Goal: Answer question/provide support

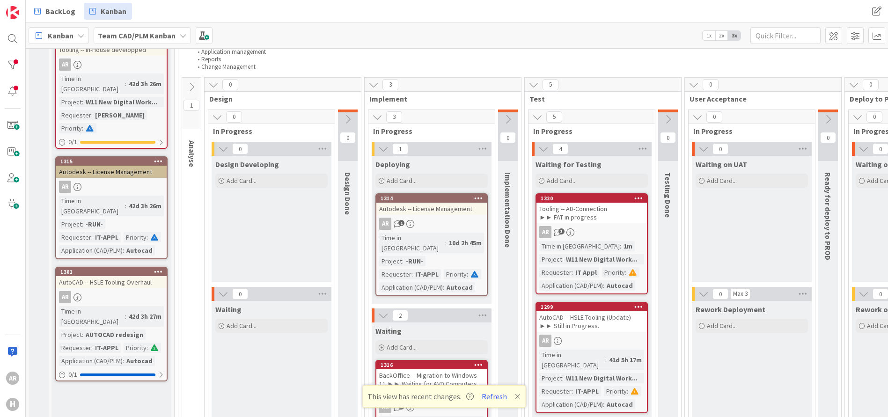
scroll to position [140, 0]
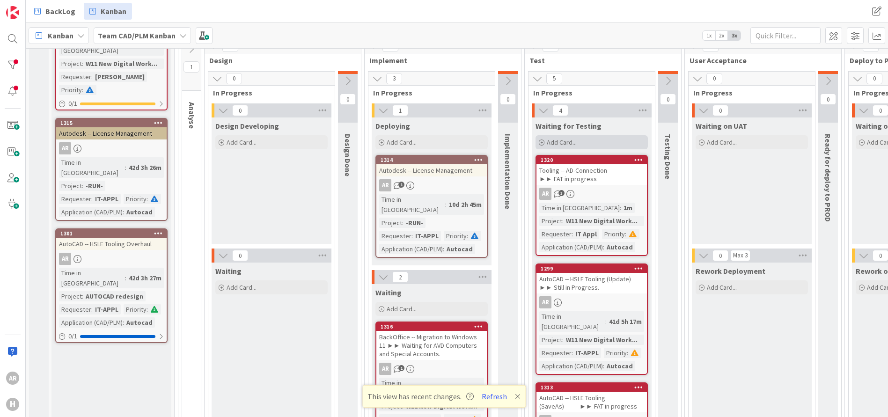
click at [562, 141] on span "Add Card..." at bounding box center [562, 142] width 30 height 8
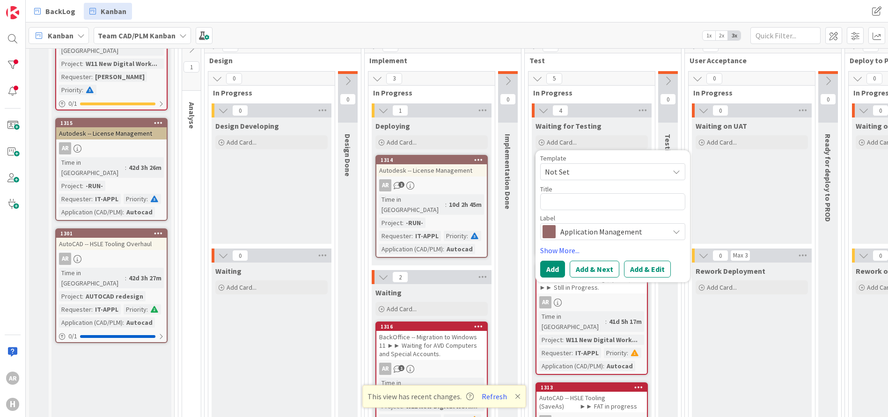
click at [573, 171] on span "Not Set" at bounding box center [603, 172] width 117 height 12
click at [561, 201] on textarea at bounding box center [612, 201] width 145 height 17
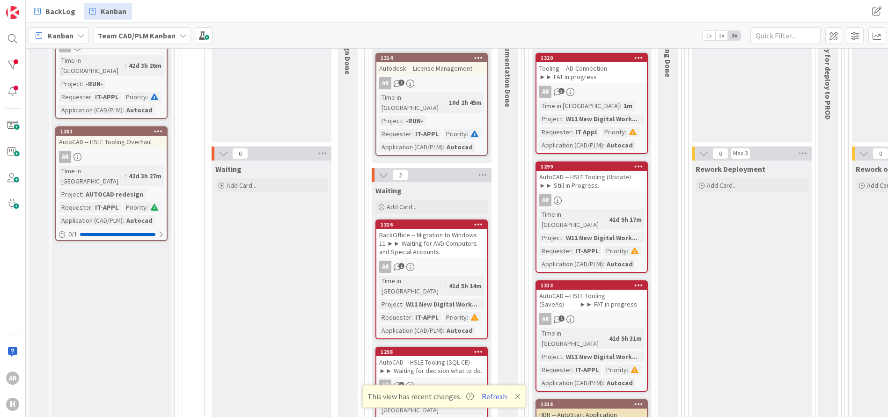
scroll to position [234, 0]
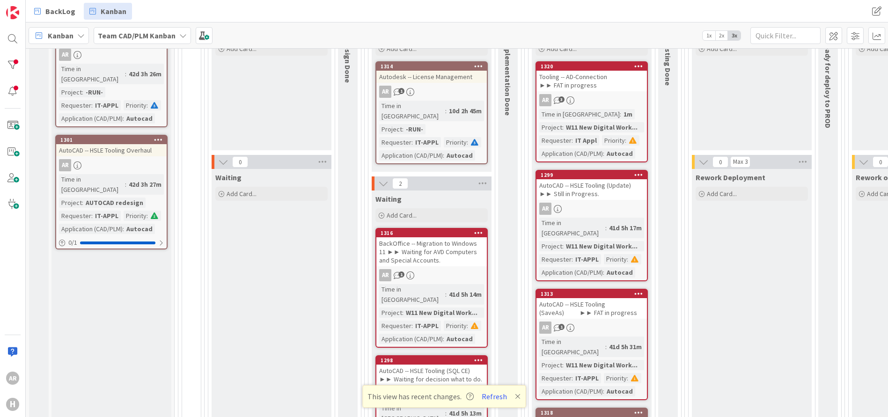
click at [607, 82] on div "Tooling -- AD-Connection ►► FAT in progress" at bounding box center [592, 81] width 110 height 21
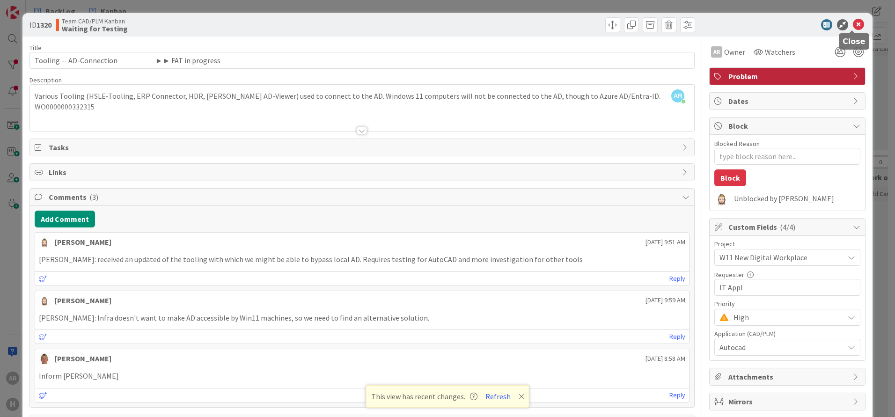
click at [853, 22] on icon at bounding box center [858, 24] width 11 height 11
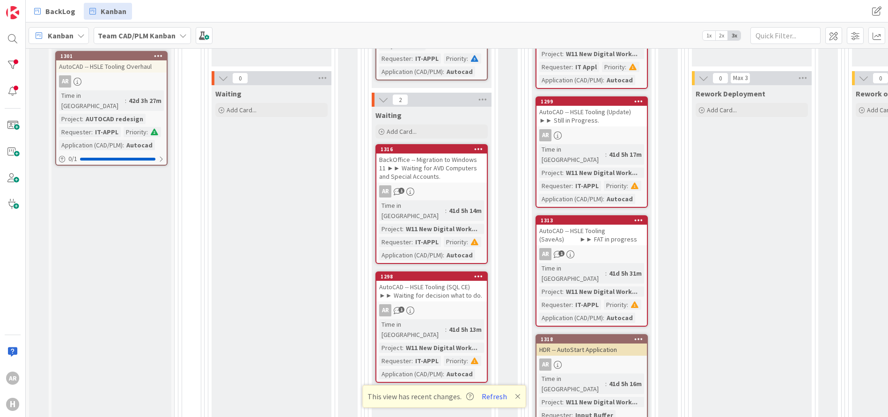
scroll to position [328, 0]
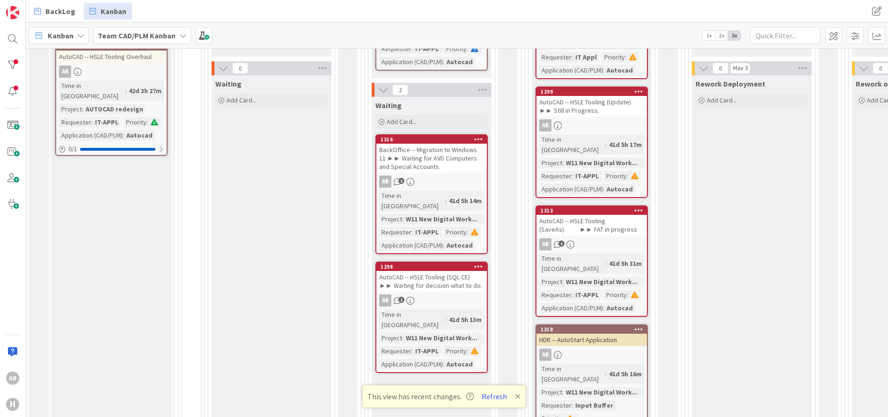
click at [592, 96] on div "AutoCAD -- HSLE Tooling (Update) ►► Still in Progress." at bounding box center [592, 106] width 110 height 21
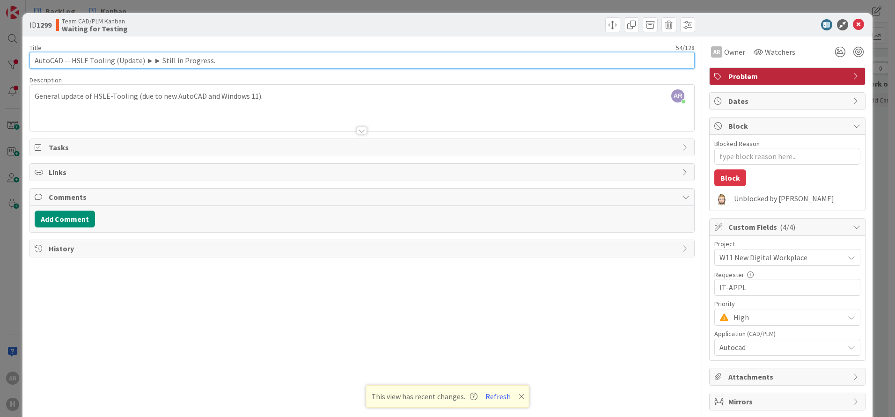
drag, startPoint x: 35, startPoint y: 60, endPoint x: 221, endPoint y: 61, distance: 185.9
click at [221, 61] on input "AutoCAD -- HSLE Tooling (Update) ►► Still in Progress." at bounding box center [361, 60] width 665 height 17
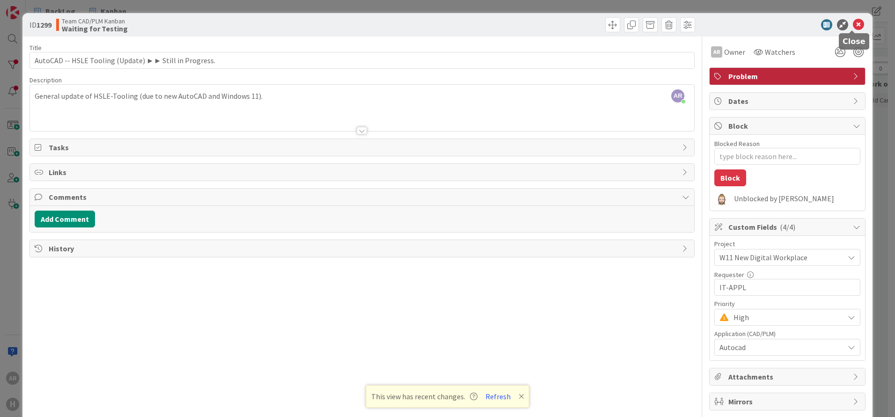
click at [854, 24] on icon at bounding box center [858, 24] width 11 height 11
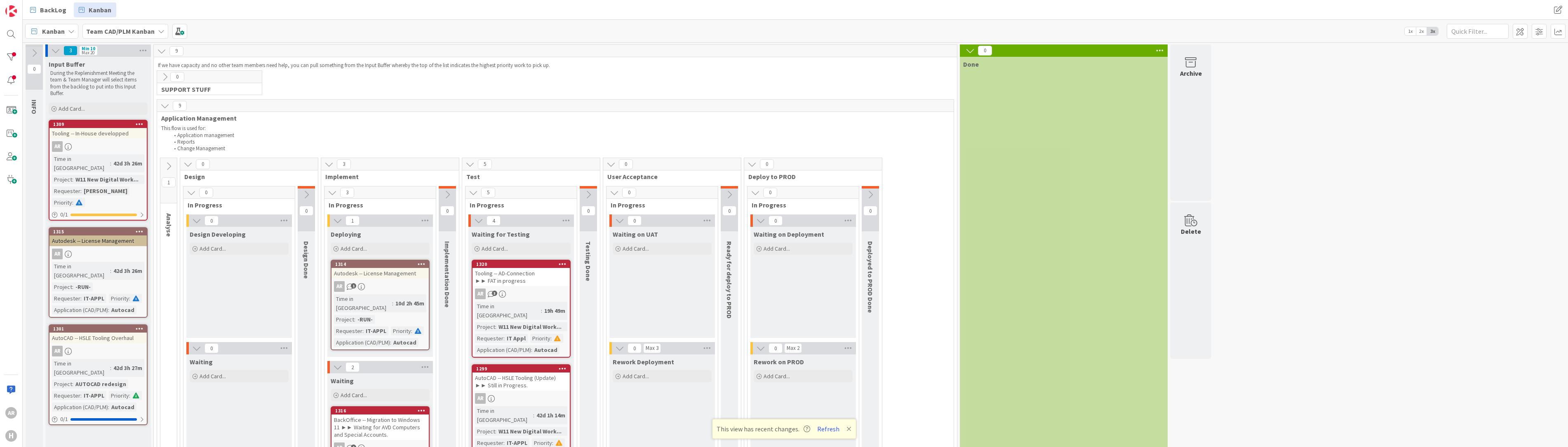
click at [34, 51] on icon at bounding box center [34, 53] width 9 height 9
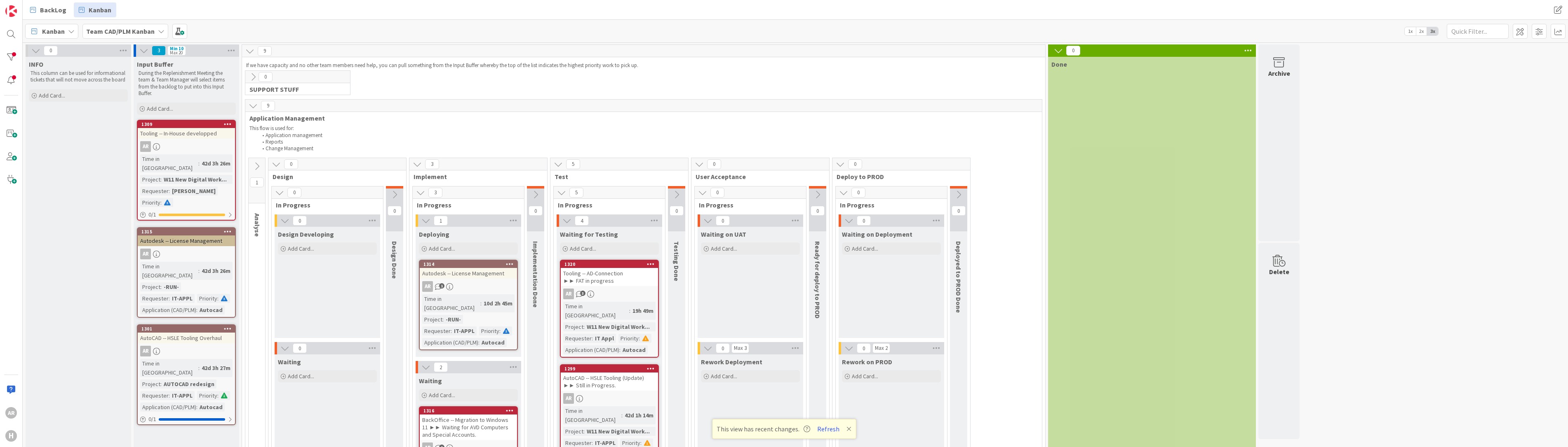
click at [35, 51] on icon at bounding box center [36, 50] width 9 height 9
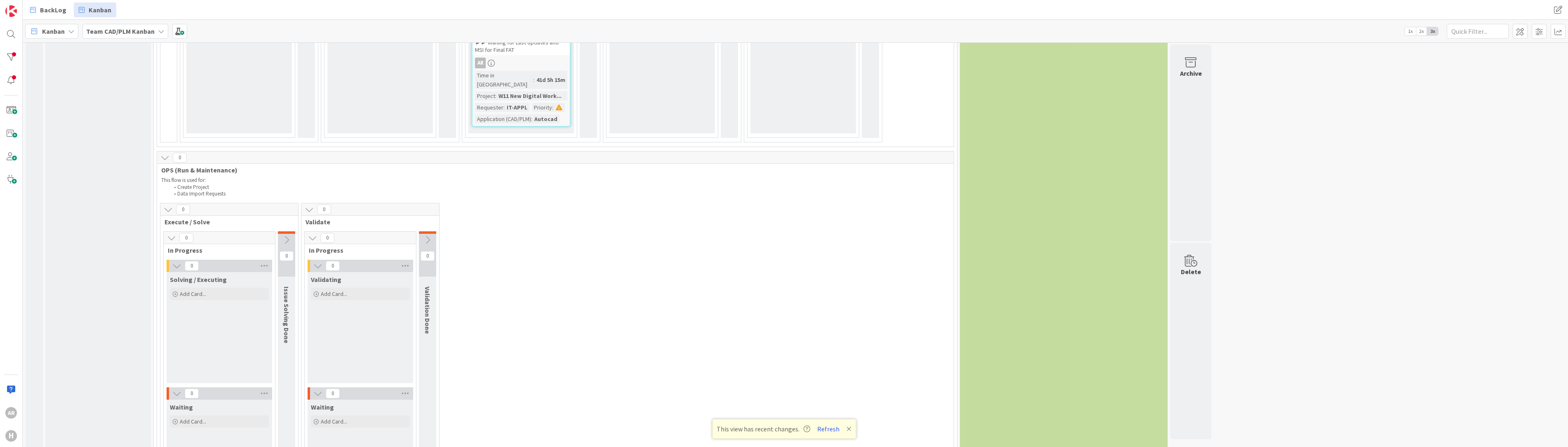
scroll to position [700, 0]
click at [169, 204] on icon at bounding box center [168, 209] width 9 height 9
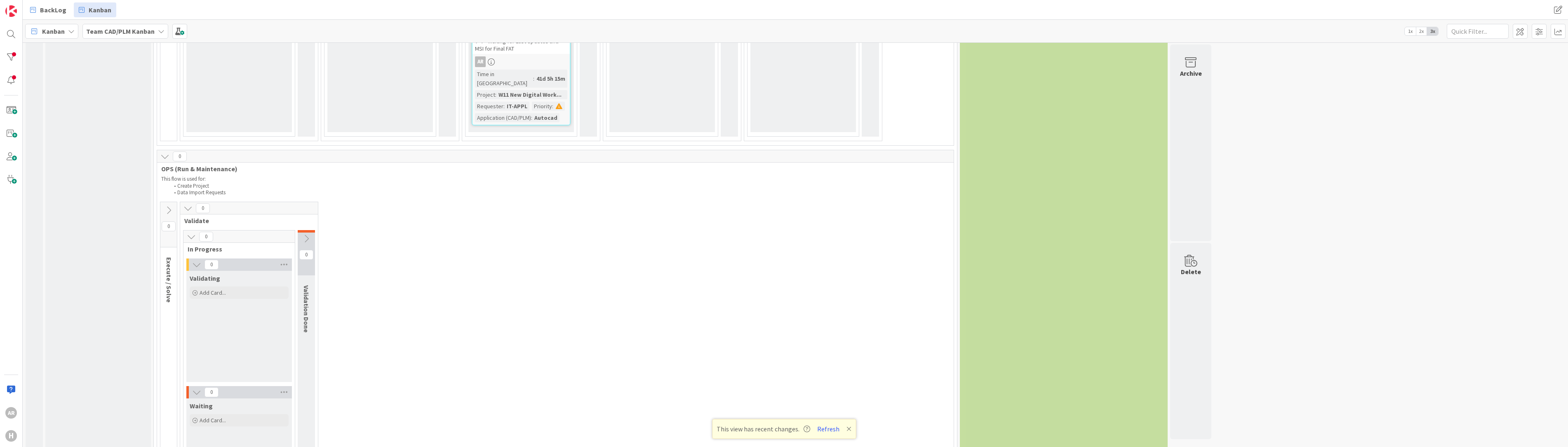
click at [192, 232] on icon at bounding box center [191, 237] width 9 height 9
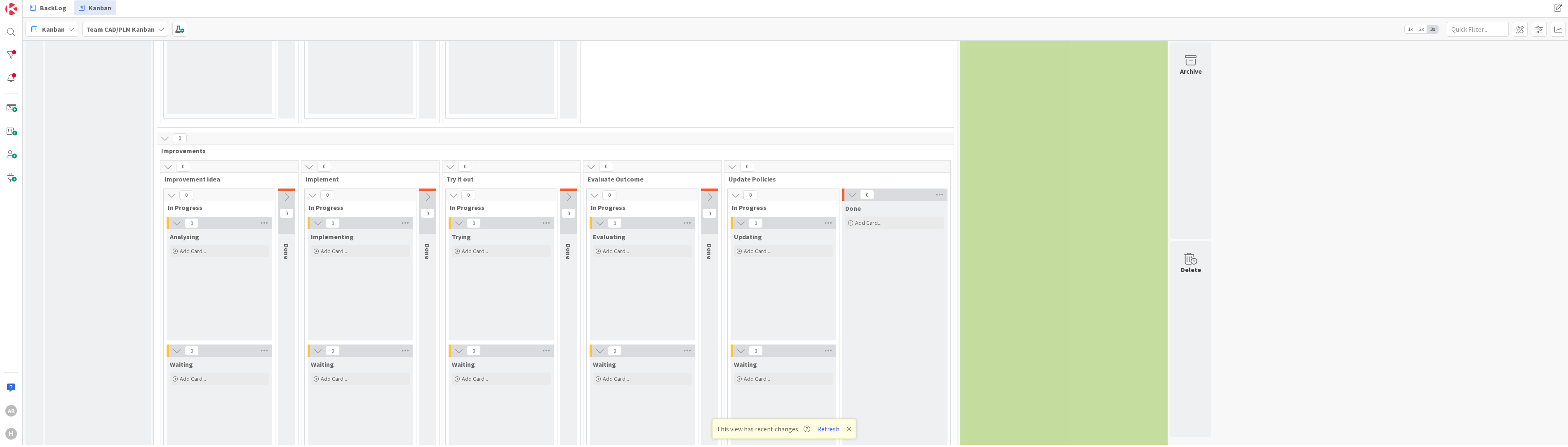
scroll to position [0, 0]
click at [166, 136] on icon at bounding box center [165, 141] width 9 height 9
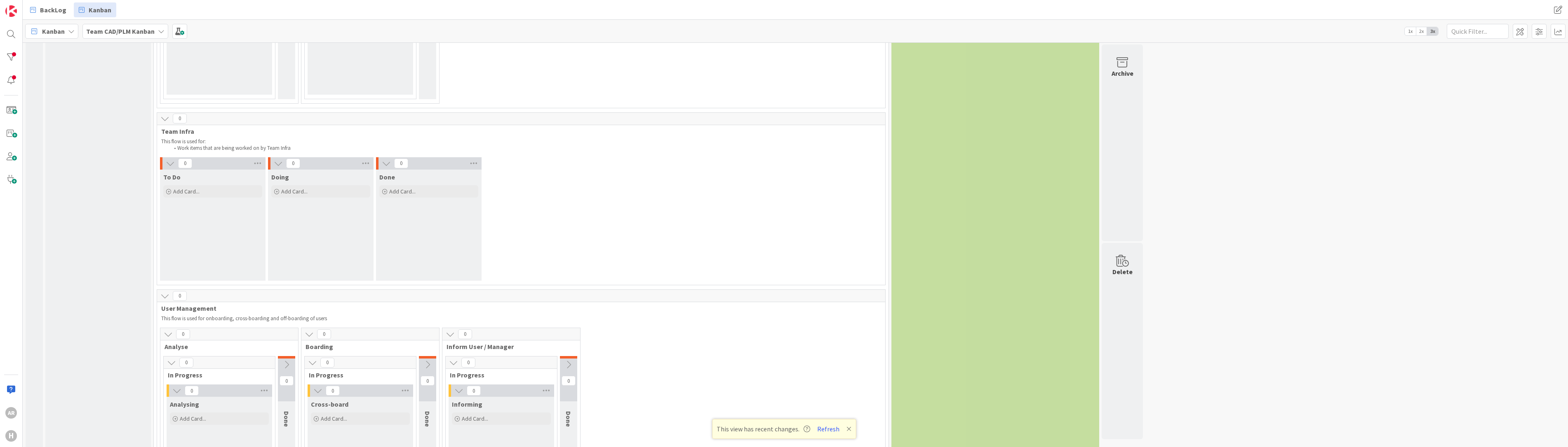
scroll to position [1335, 0]
click at [166, 299] on icon at bounding box center [165, 304] width 9 height 9
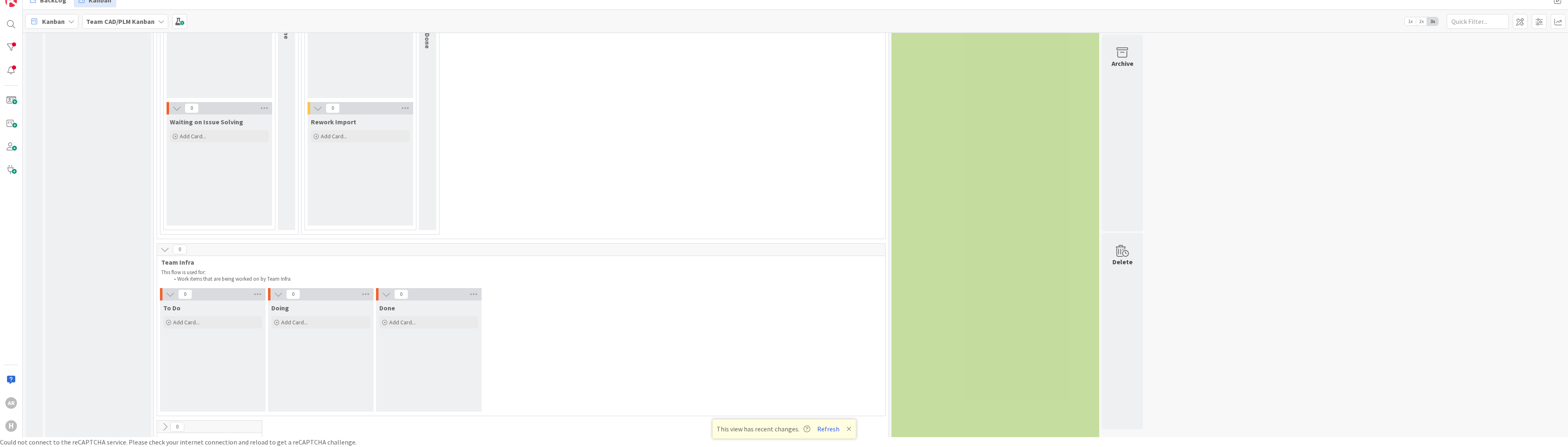
scroll to position [0, 0]
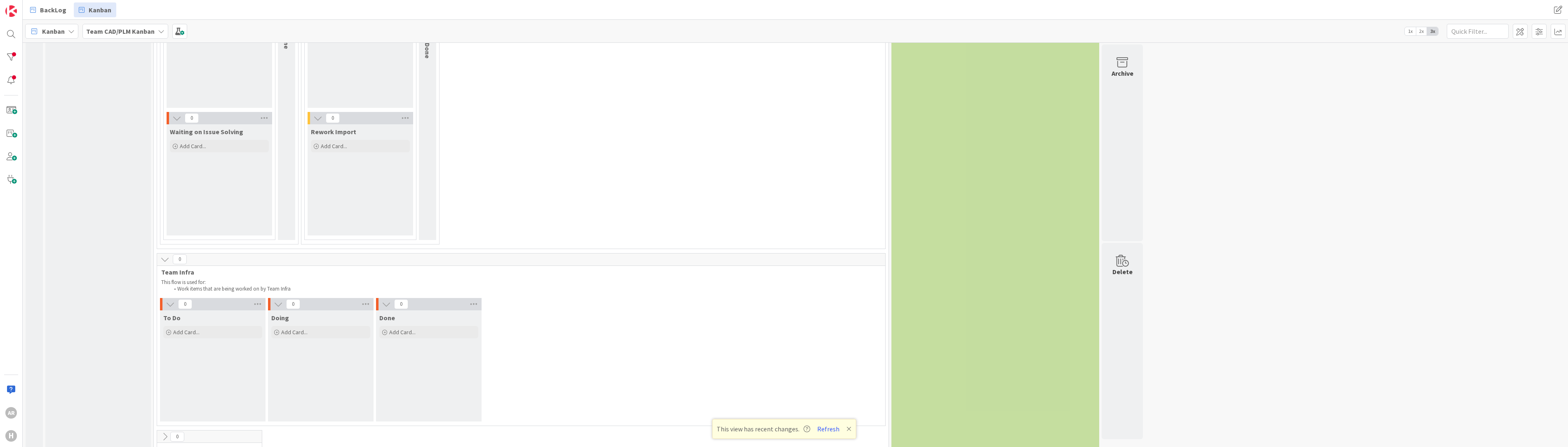
click at [164, 255] on icon at bounding box center [165, 260] width 9 height 9
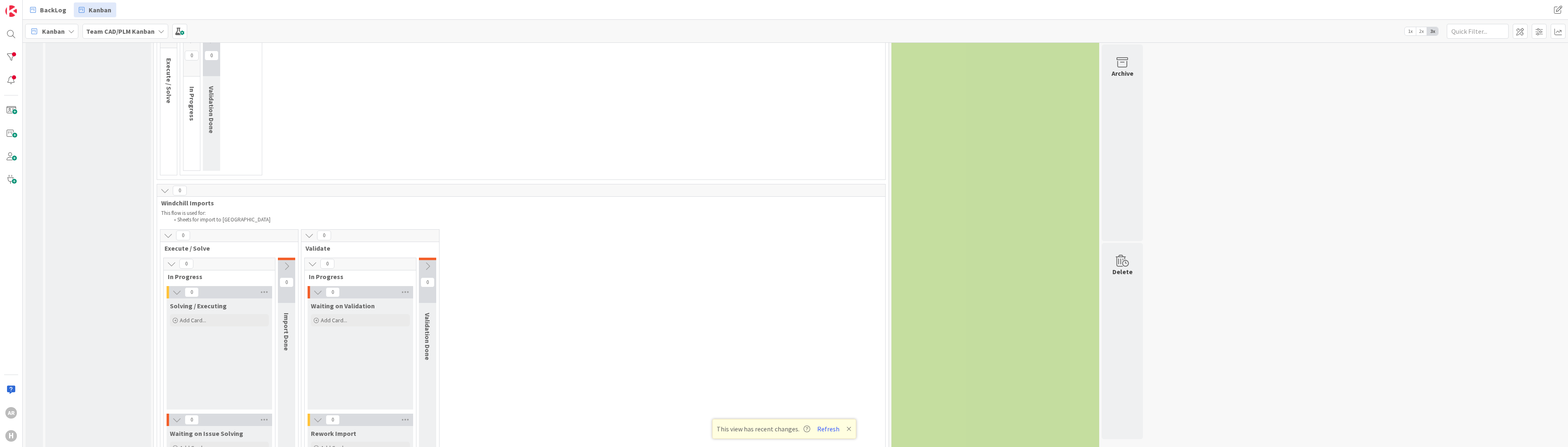
scroll to position [847, 0]
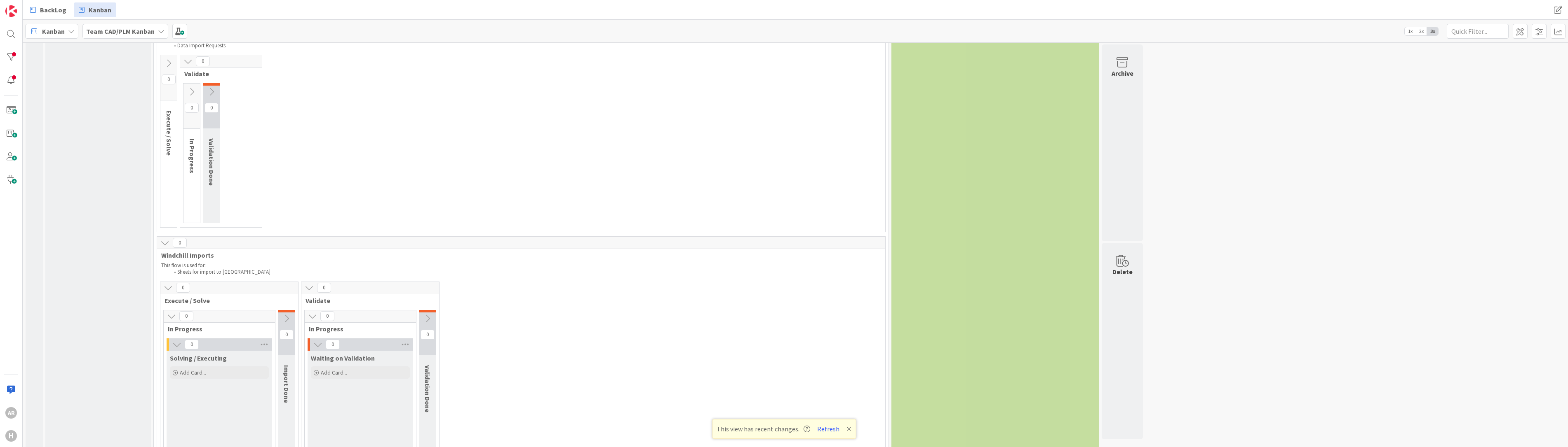
click at [168, 283] on icon at bounding box center [168, 288] width 9 height 9
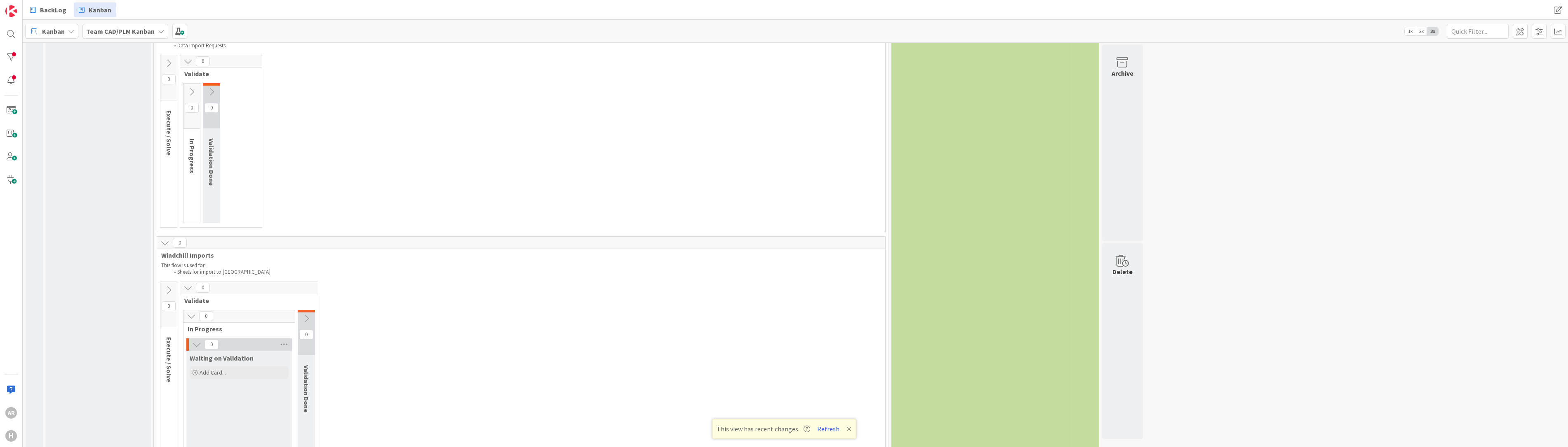
click at [167, 286] on icon at bounding box center [168, 290] width 9 height 9
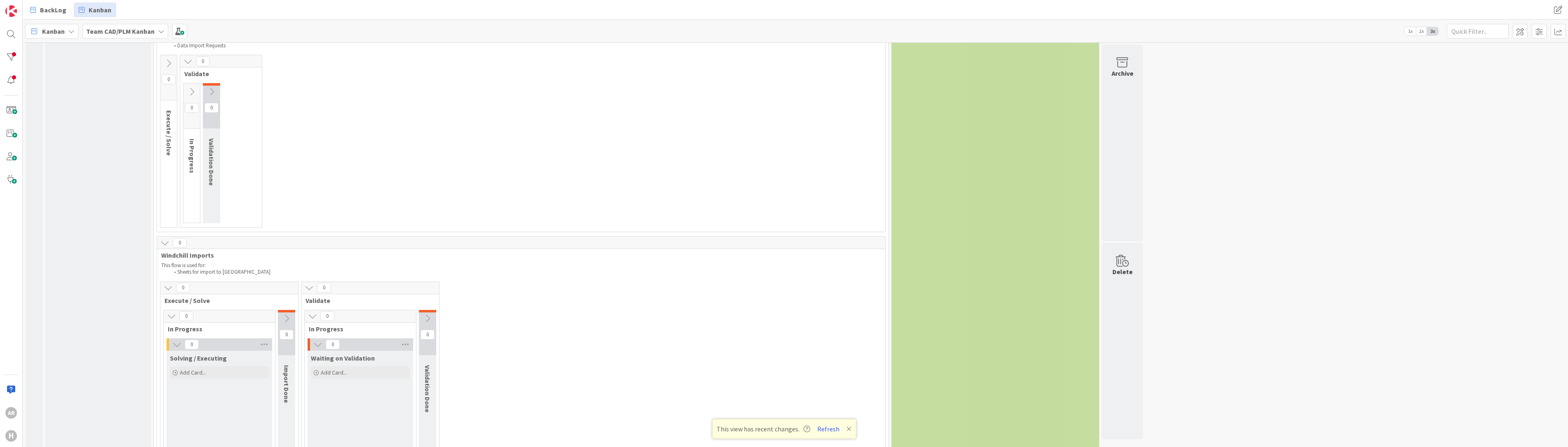
click at [162, 238] on icon at bounding box center [165, 243] width 9 height 9
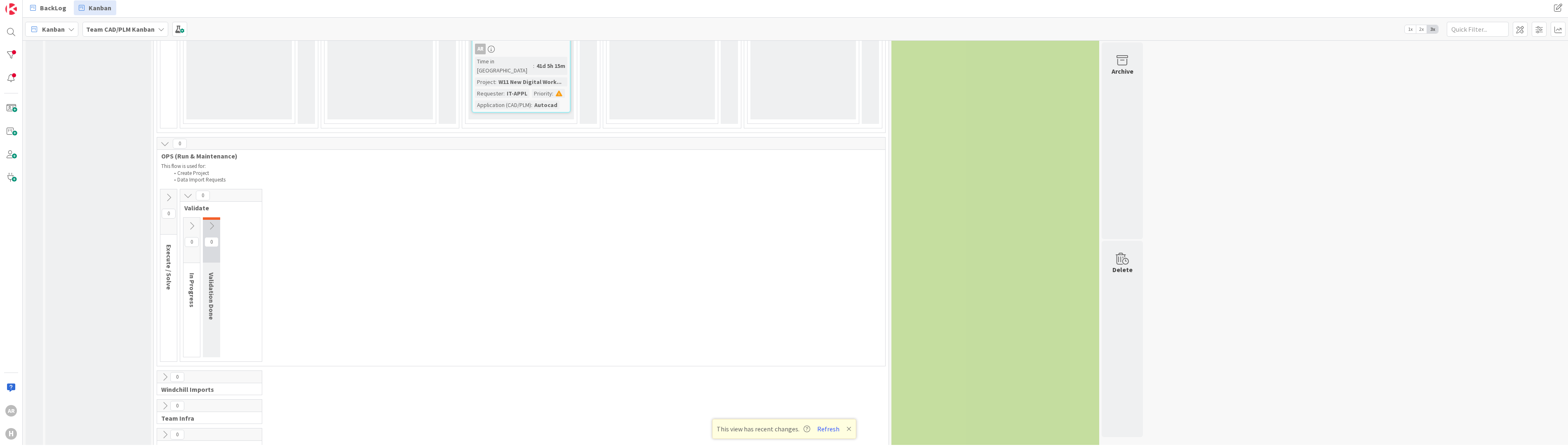
scroll to position [0, 0]
click at [165, 142] on icon at bounding box center [165, 146] width 9 height 9
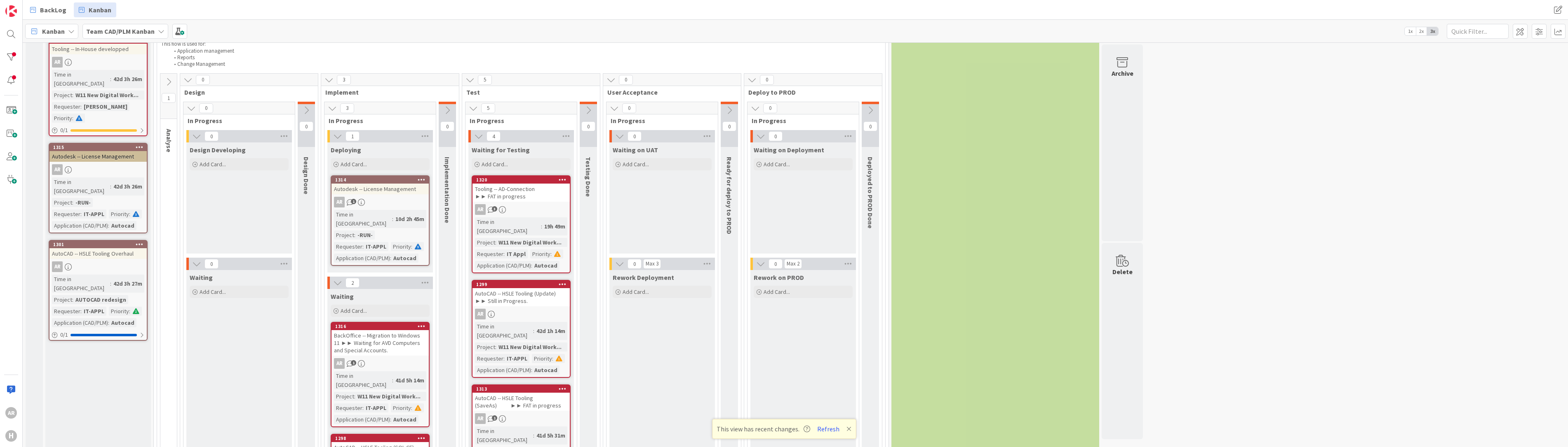
scroll to position [123, 0]
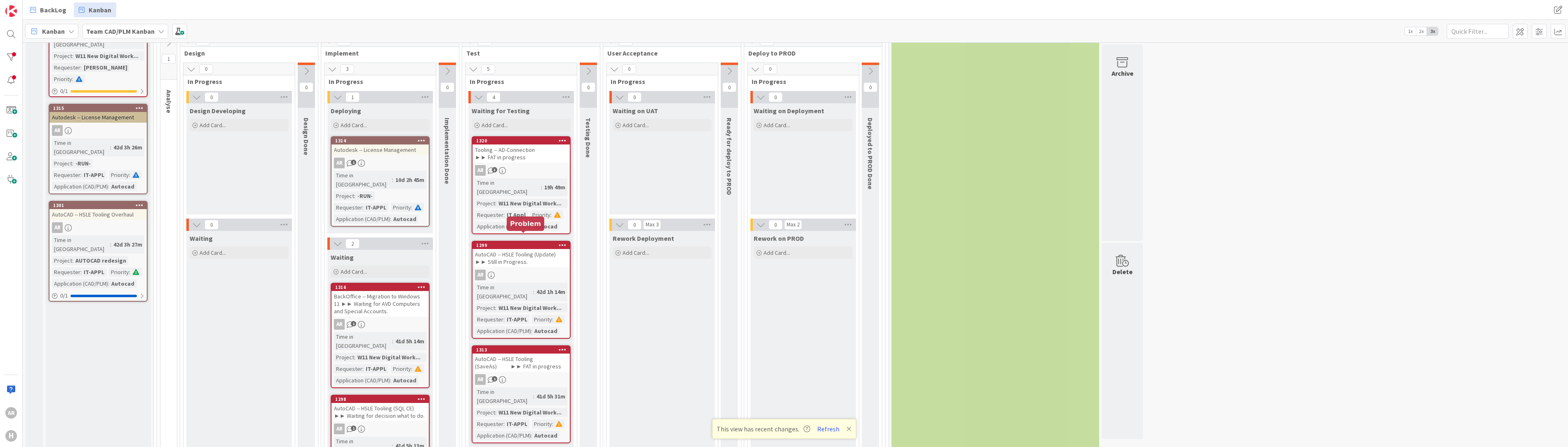
click at [534, 243] on div "1299" at bounding box center [523, 245] width 93 height 6
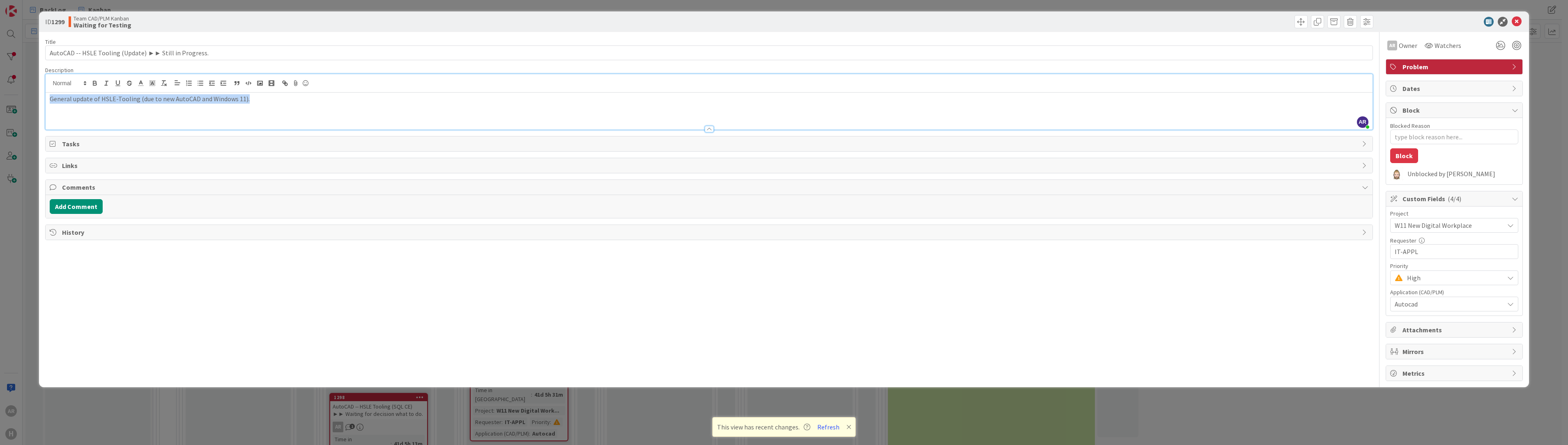
drag, startPoint x: 256, startPoint y: 83, endPoint x: 51, endPoint y: 52, distance: 207.3
click at [48, 51] on div "Title 54 / 128 AutoCAD -- HSLE Tooling (Update) ►► Still in Progress. Descripti…" at bounding box center [709, 207] width 1327 height 350
drag, startPoint x: 225, startPoint y: 54, endPoint x: 50, endPoint y: 51, distance: 175.0
click at [50, 51] on input "AutoCAD -- HSLE Tooling (Update) ►► Still in Progress." at bounding box center [709, 53] width 1327 height 15
click at [779, 20] on icon at bounding box center [1515, 21] width 10 height 10
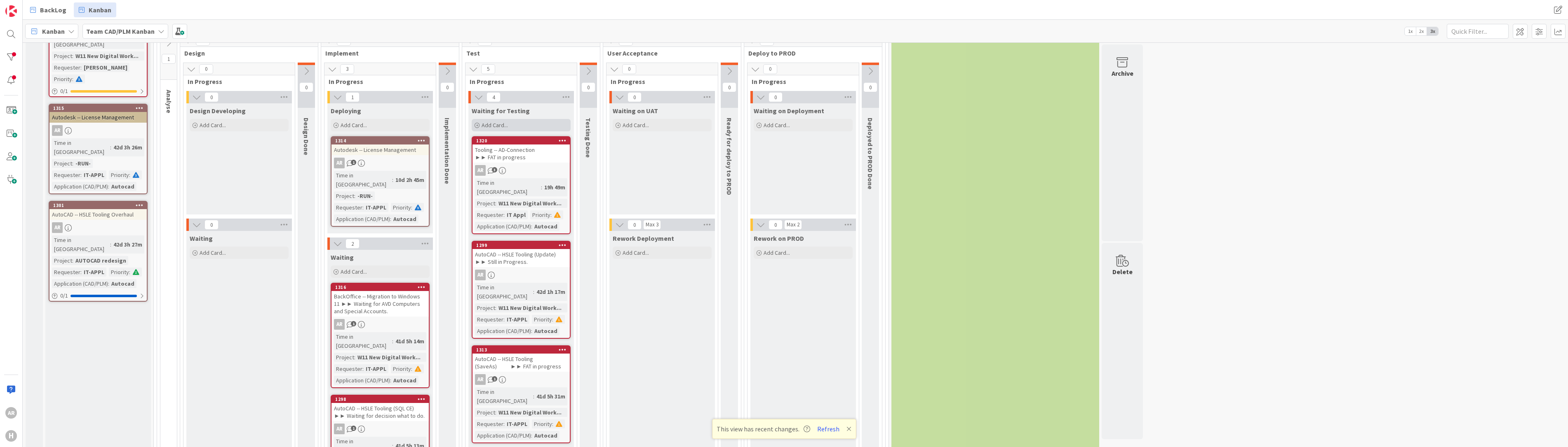
click at [495, 123] on span "Add Card..." at bounding box center [495, 125] width 26 height 7
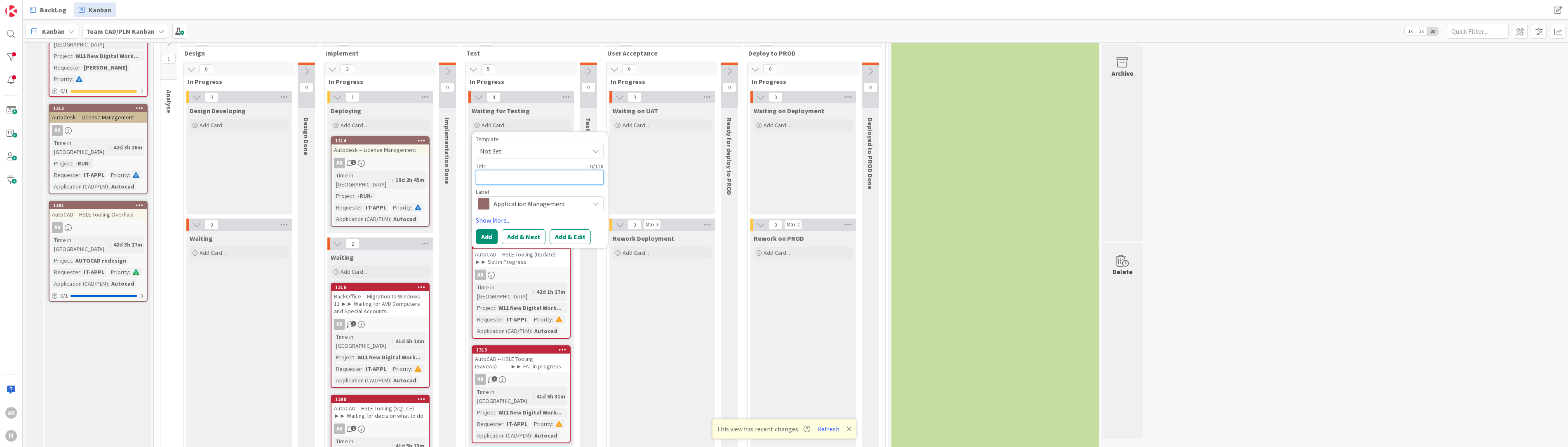
paste textarea "AutoCAD -- HSLE Tooling (Update) ►► Still in Progress."
type textarea "x"
type textarea "AutoCAD -- HSLE Tooling (Update) ►► Still in Progress."
type textarea "x"
type textarea "AutoCAD -- HSLE Tooling (P) ►► Still in Progress."
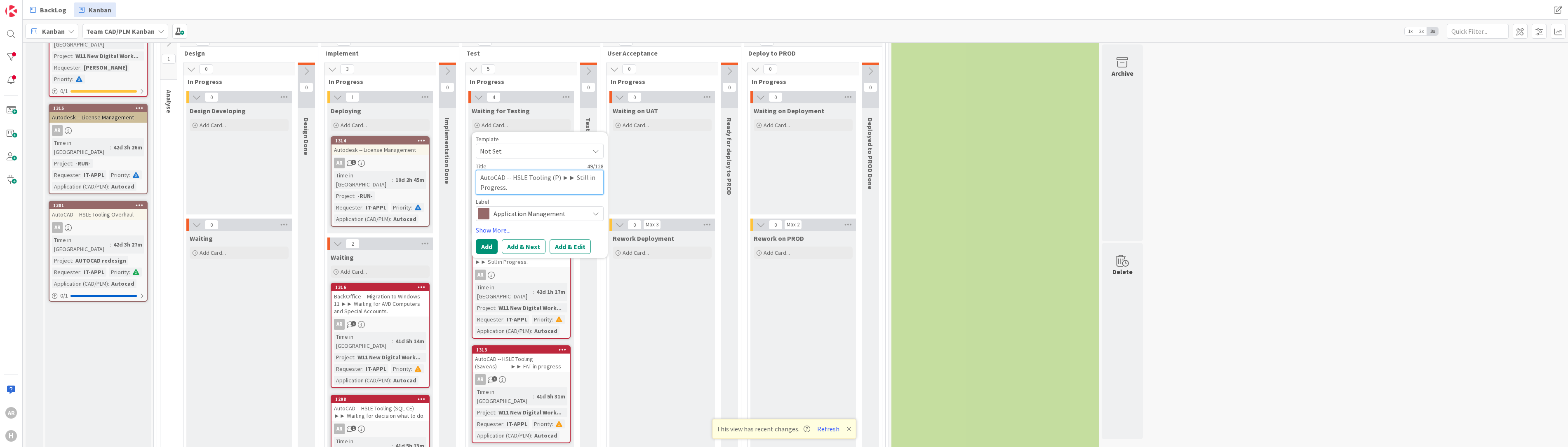
type textarea "x"
type textarea "AutoCAD -- HSLE Tooling (Pa) ►► Still in Progress."
type textarea "x"
type textarea "AutoCAD -- HSLE Tooling (Par) ►► Still in Progress."
type textarea "x"
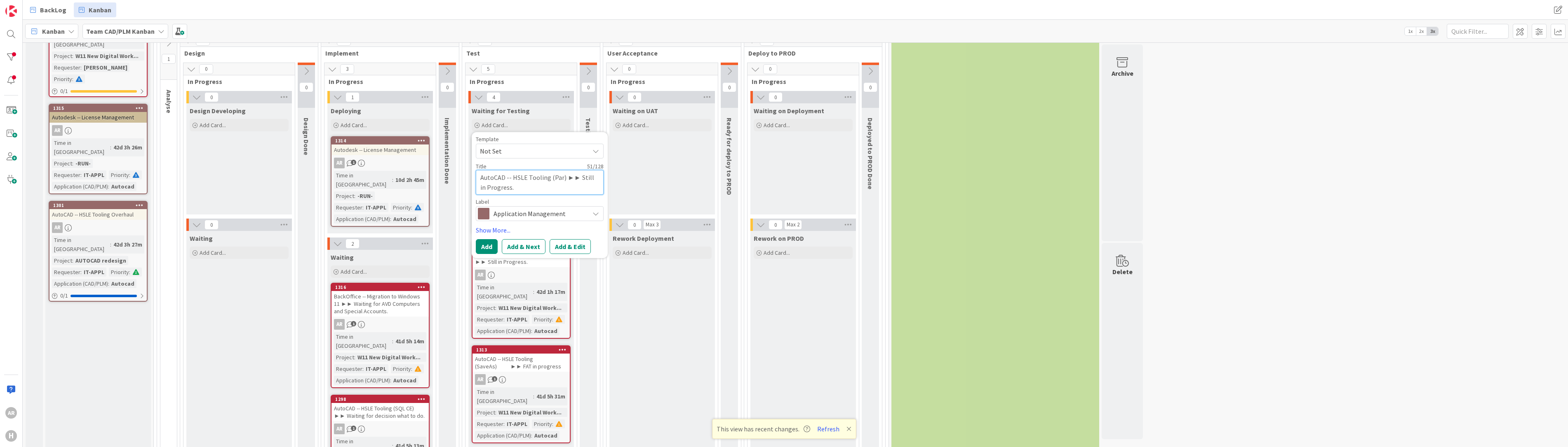
type textarea "AutoCAD -- HSLE Tooling (Part) ►► Still in Progress."
type textarea "x"
type textarea "AutoCAD -- HSLE Tooling (Parts) ►► Still in Progress."
type textarea "x"
type textarea "AutoCAD -- HSLE Tooling (PartsL) ►► Still in Progress."
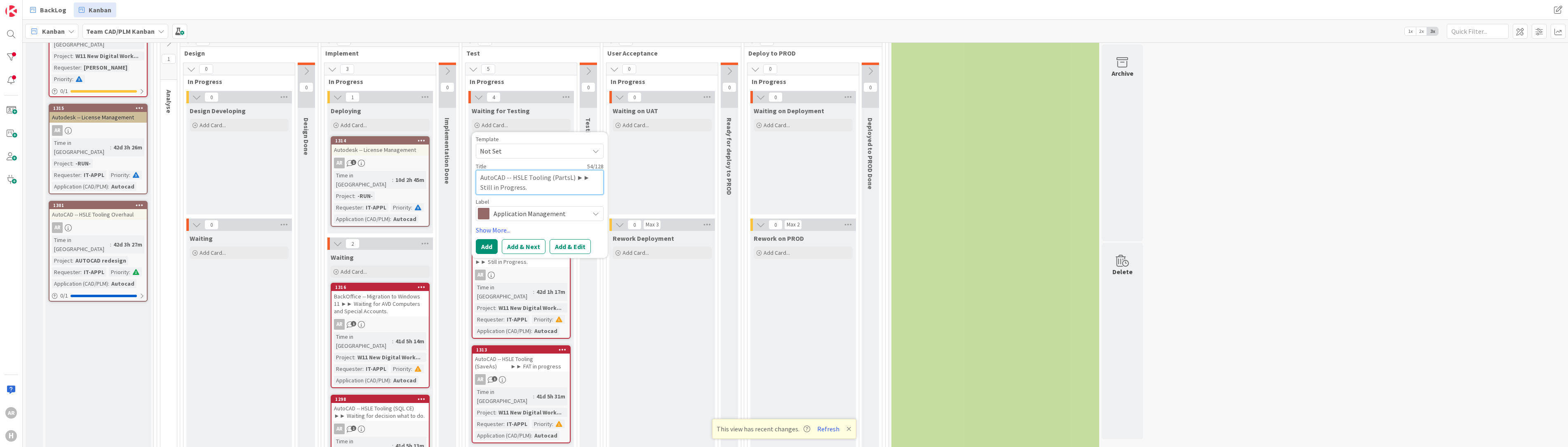
type textarea "x"
type textarea "AutoCAD -- HSLE Tooling (PartsLi) ►► Still in Progress."
type textarea "x"
type textarea "AutoCAD -- HSLE Tooling (PartsLis) ►► Still in Progress."
type textarea "x"
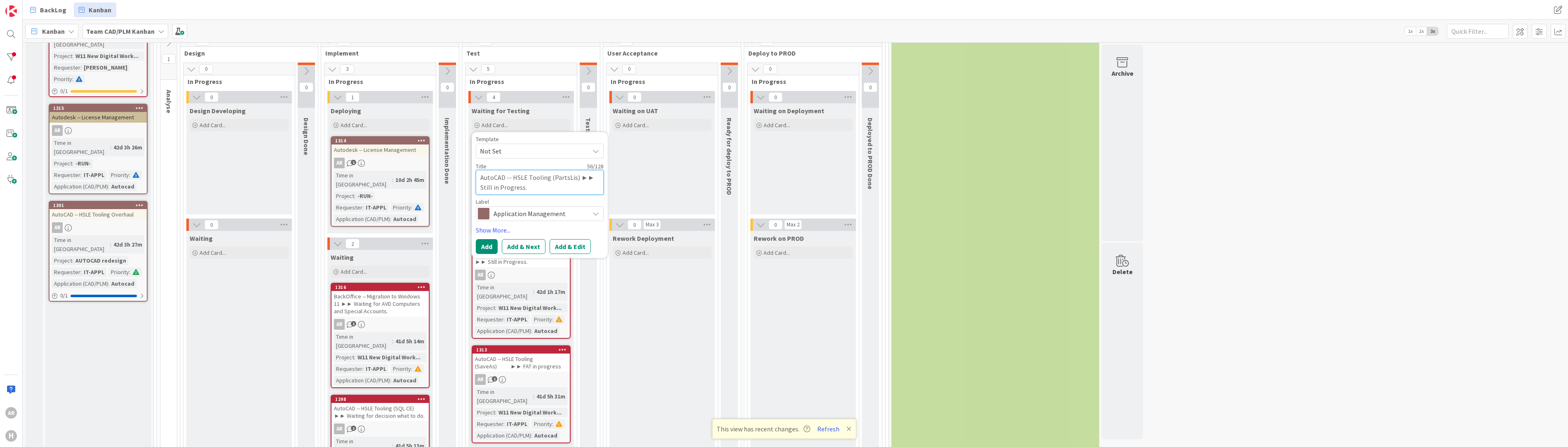
type textarea "AutoCAD -- HSLE Tooling (PartsList) ►► Still in Progress."
type textarea "x"
type textarea "AutoCAD -- HSLE Tooling (BPartsList) ►► Still in Progress."
type textarea "x"
type textarea "AutoCAD -- HSLE Tooling (BuPartsList) ►► Still in Progress."
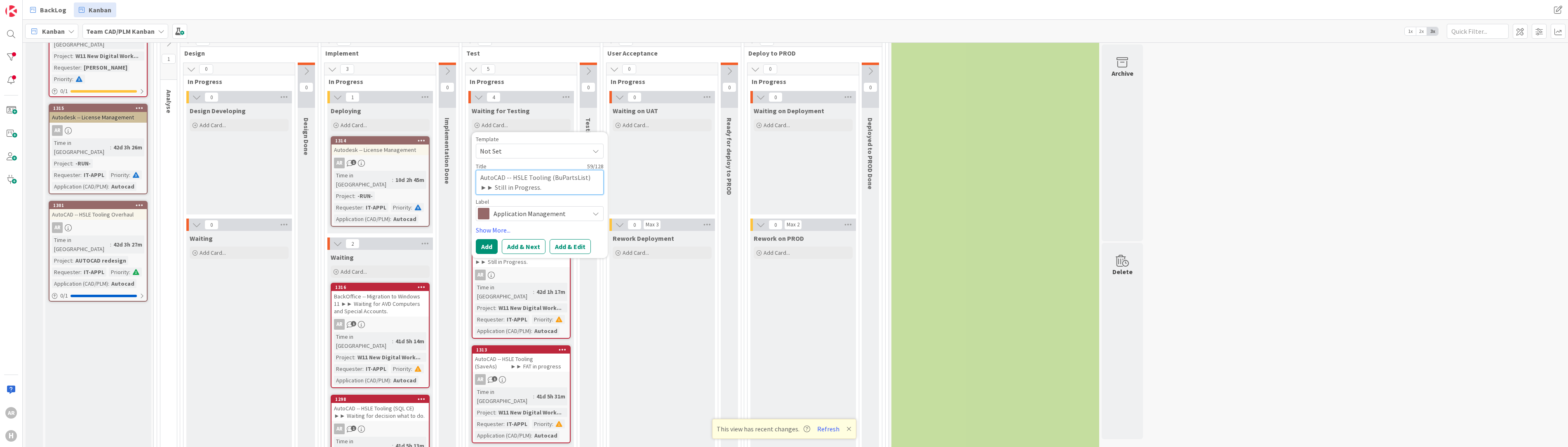
type textarea "x"
type textarea "AutoCAD -- HSLE Tooling (BugPartsList) ►► Still in Progress."
type textarea "x"
type textarea "AutoCAD -- HSLE Tooling (Bug(PartsList) ►► Still in Progress."
type textarea "x"
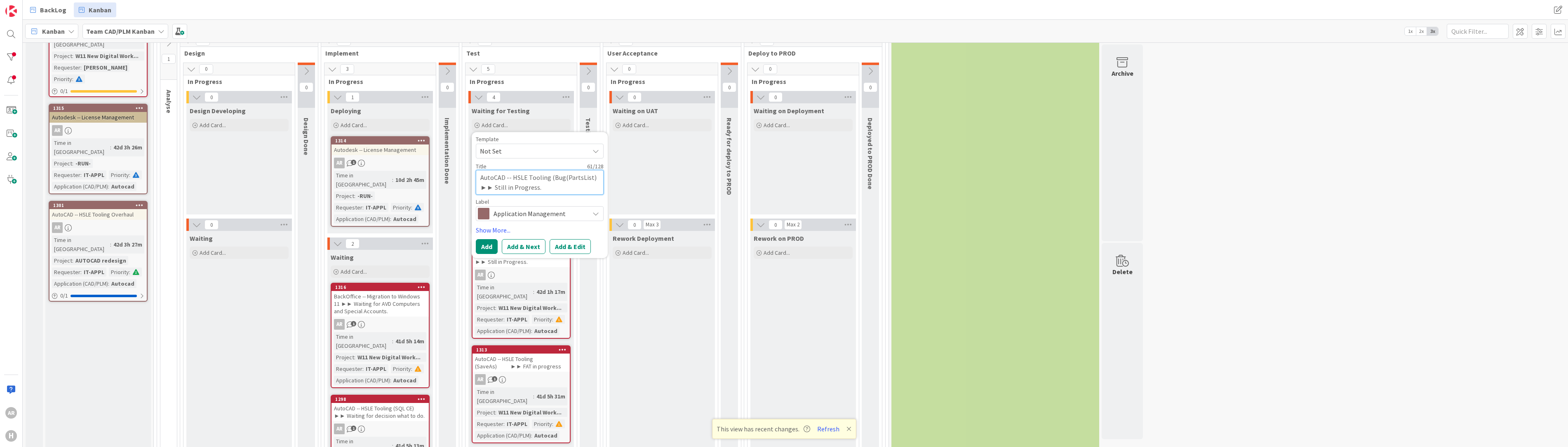
type textarea "AutoCAD -- HSLE Tooling (Bug(?PartsList) ►► Still in Progress."
type textarea "x"
type textarea "AutoCAD -- HSLE Tooling (Bug(?)PartsList) ►► Still in Progress."
type textarea "x"
type textarea "AutoCAD -- HSLE Tooling (Bug(?) PartsList) ►► Still in Progress."
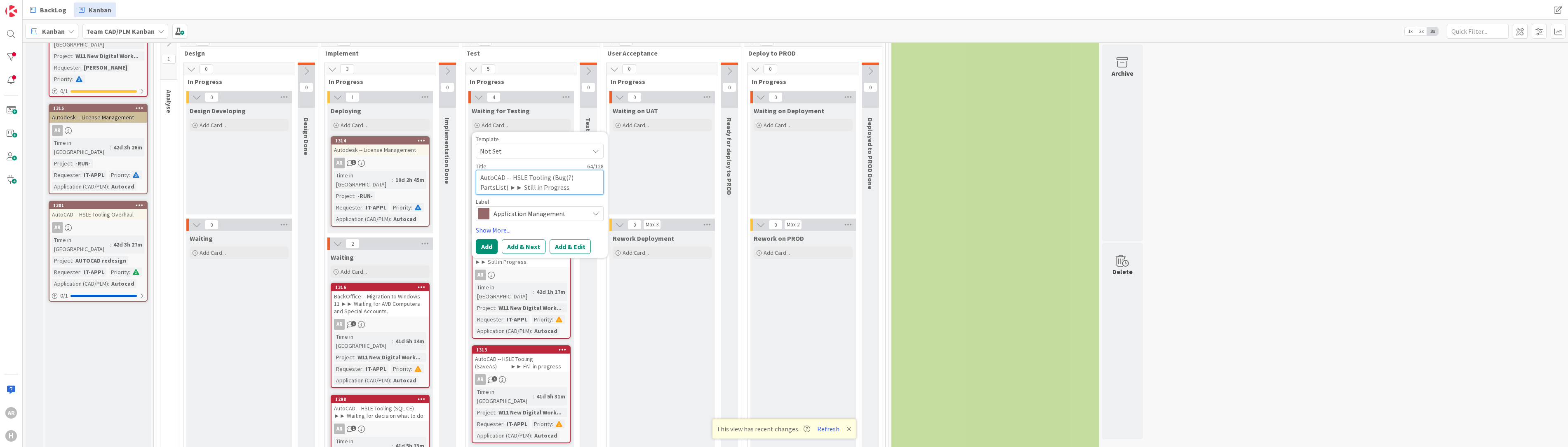
type textarea "x"
type textarea "AutoCAD -- HSLE Tooling (Bug(?) iPartsList) ►► Still in Progress."
type textarea "x"
type textarea "AutoCAD -- HSLE Tooling (Bug(?) inPartsList) ►► Still in Progress."
type textarea "x"
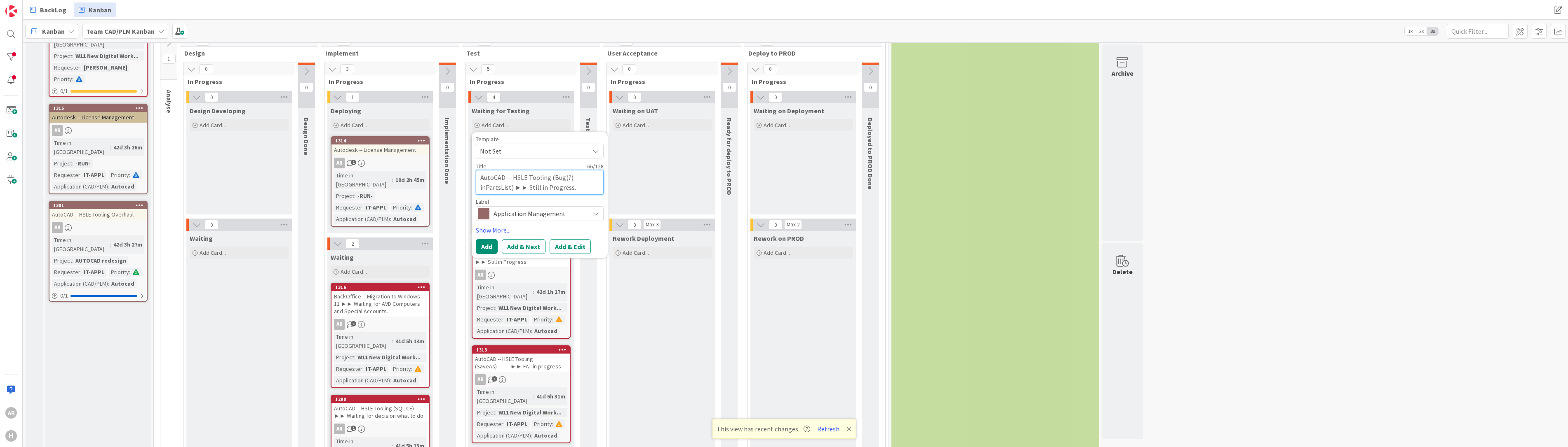
type textarea "AutoCAD -- HSLE Tooling (Bug(?) in PartsList) ►► Still in Progress."
type textarea "x"
type textarea "AutoCAD -- HSLE Tooling (Bug(?) in GPartsList) ►► Still in Progress."
type textarea "x"
type textarea "AutoCAD -- HSLE Tooling (Bug(?) in GePartsList) ►► Still in Progress."
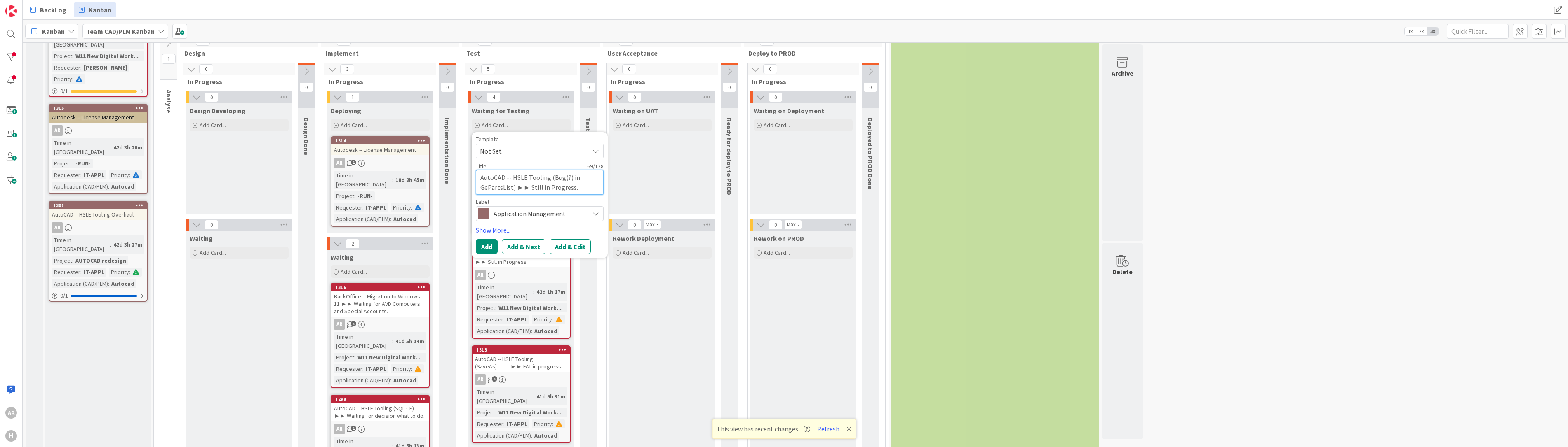
type textarea "x"
type textarea "AutoCAD -- HSLE Tooling (Bug(?) in GenPartsList) ►► Still in Progress."
type textarea "x"
type textarea "AutoCAD -- HSLE Tooling (Bug(?) in GenePartsList) ►► Still in Progress."
type textarea "x"
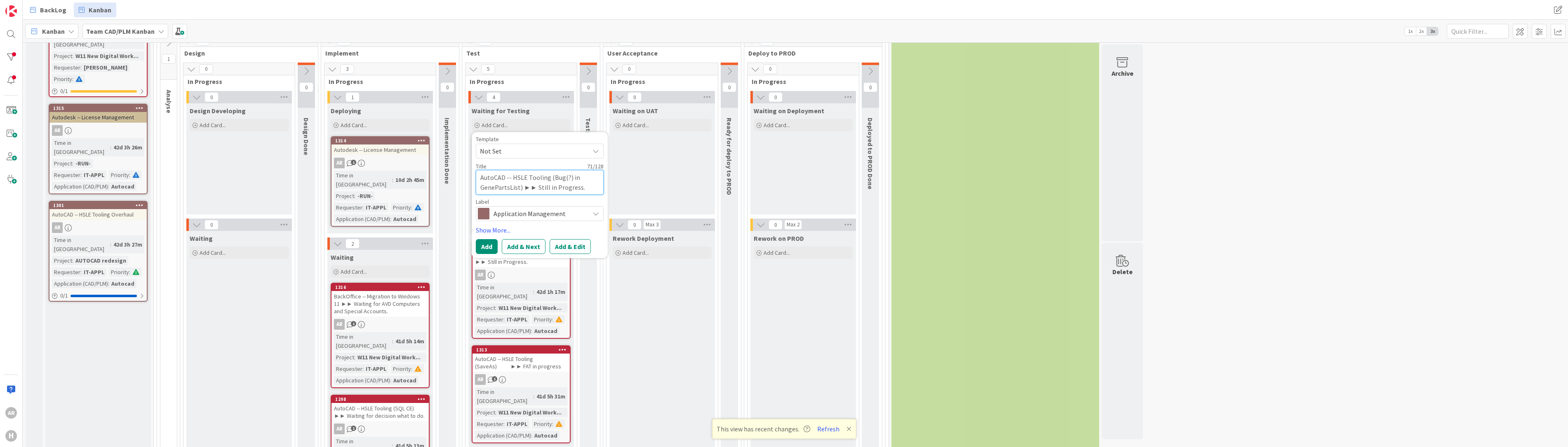
type textarea "AutoCAD -- HSLE Tooling (Bug(?) in GenerPartsList) ►► Still in Progress."
type textarea "x"
type textarea "AutoCAD -- HSLE Tooling (Bug(?) in GeneraPartsList) ►► Still in Progress."
type textarea "x"
type textarea "AutoCAD -- HSLE Tooling (Bug(?) in GeneratPartsList) ►► Still in Progress."
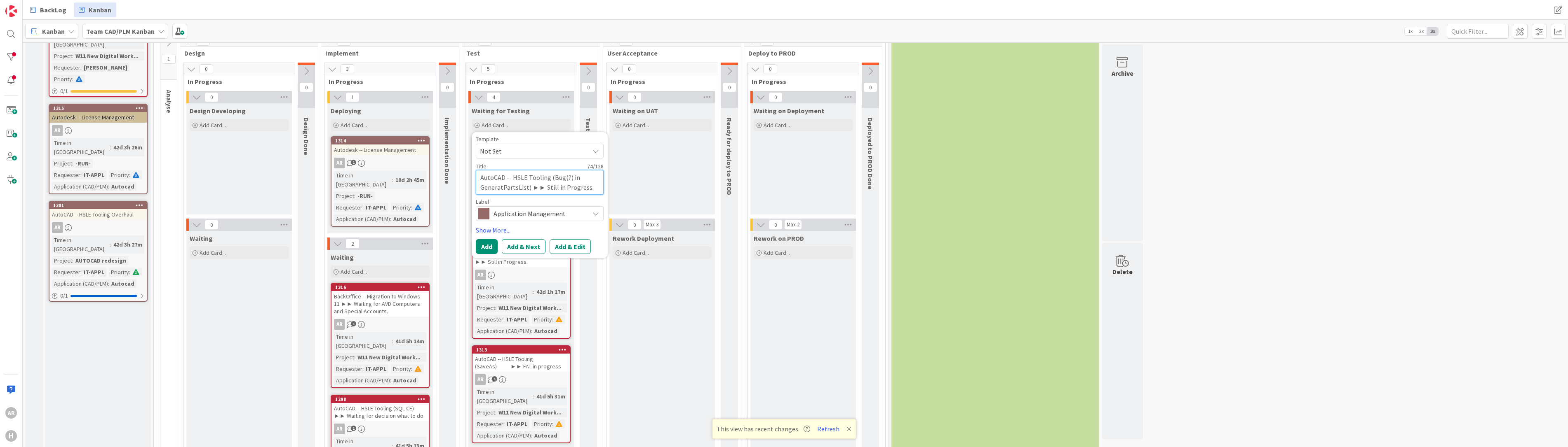
type textarea "x"
type textarea "AutoCAD -- HSLE Tooling (Bug(?) in GeneratiPartsList) ►► Still in Progress."
type textarea "x"
type textarea "AutoCAD -- HSLE Tooling (Bug(?) in GeneratioPartsList) ►► Still in Progress."
type textarea "x"
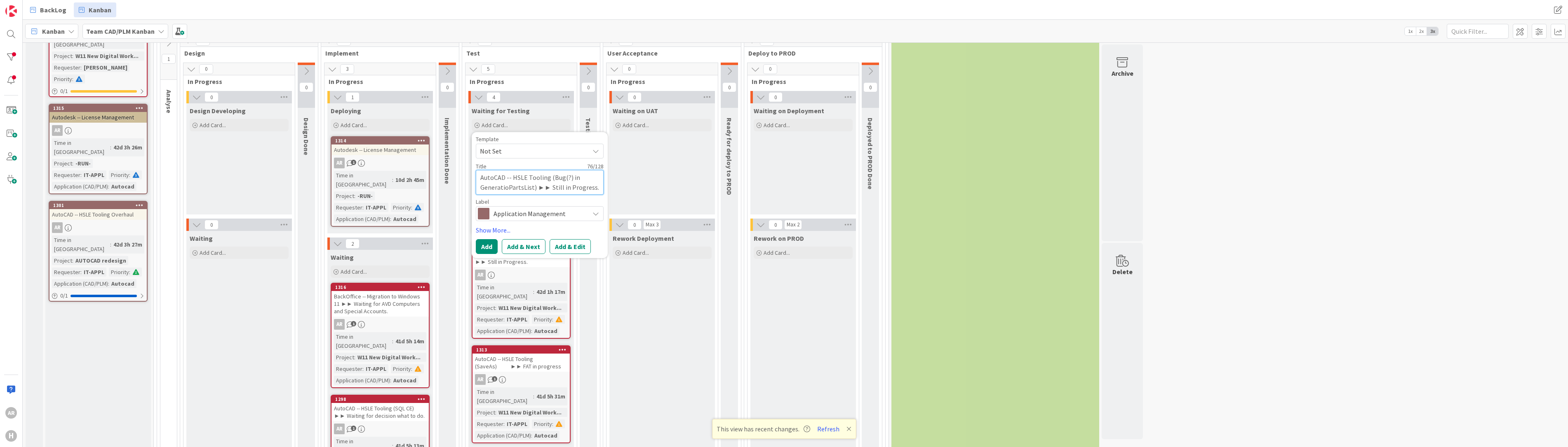
type textarea "AutoCAD -- HSLE Tooling (Bug(?) in GenerationPartsList) ►► Still in Progress."
type textarea "x"
type textarea "AutoCAD -- HSLE Tooling (Bug(?) in Generation PartsList) ►► Still in Progress."
type textarea "x"
type textarea "AutoCAD -- HSLE Tooling (Bug(?) in Generation PartsList) ►► W"
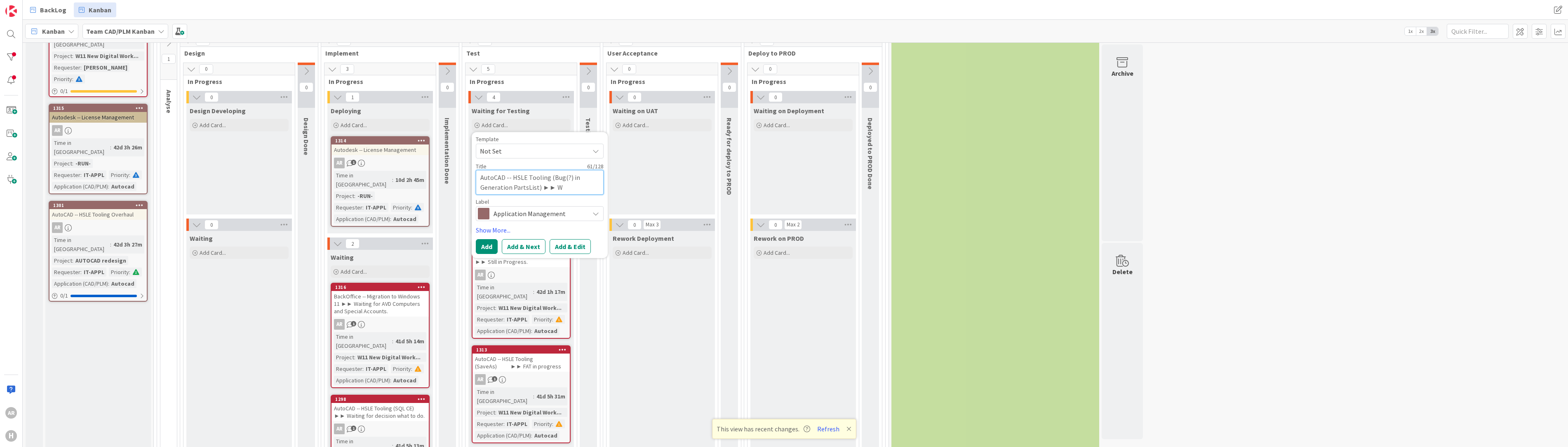
type textarea "x"
type textarea "AutoCAD -- HSLE Tooling (Bug(?) in Generation PartsList) ►► Wa"
type textarea "x"
type textarea "AutoCAD -- HSLE Tooling (Bug(?) in Generation PartsList) ►► Wai"
type textarea "x"
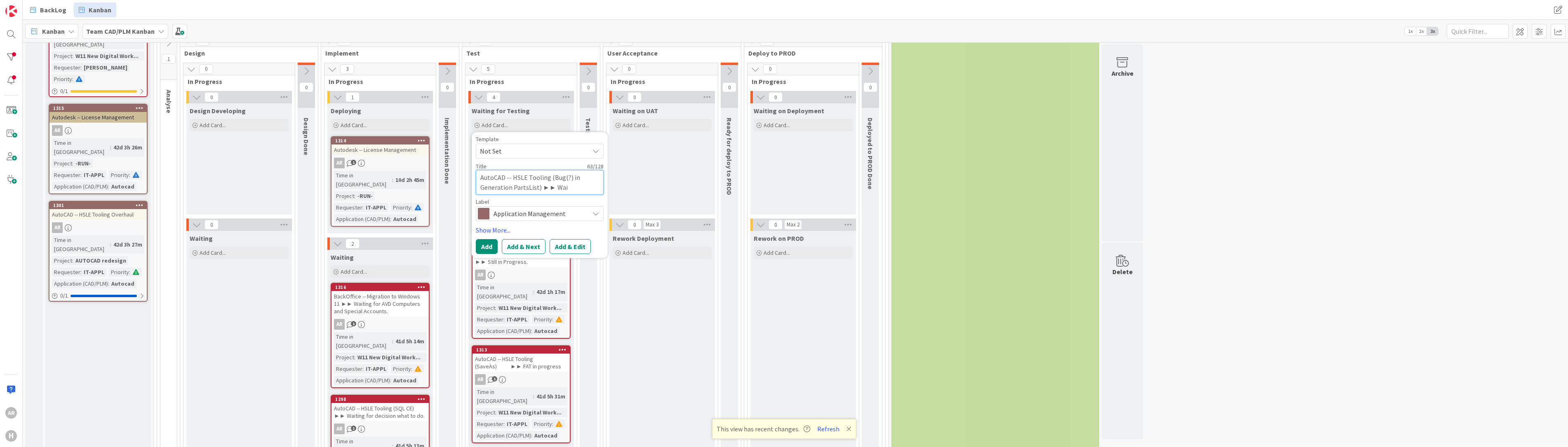
type textarea "AutoCAD -- HSLE Tooling (Bug(?) in Generation PartsList) ►► Wait"
type textarea "x"
type textarea "AutoCAD -- HSLE Tooling (Bug(?) in Generation PartsList) ►► Waiti"
type textarea "x"
type textarea "AutoCAD -- HSLE Tooling (Bug(?) in Generation PartsList) ►► Waitin"
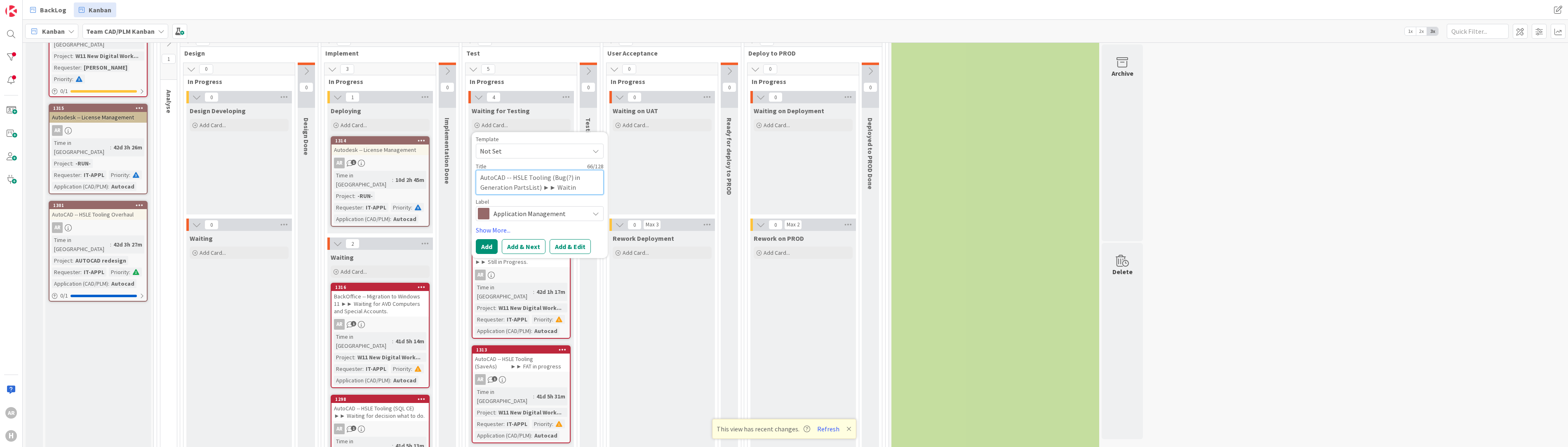
type textarea "x"
type textarea "AutoCAD -- HSLE Tooling (Bug(?) in Generation PartsList) ►► Waiting"
type textarea "x"
type textarea "AutoCAD -- HSLE Tooling (Bug(?) in Generation PartsList) ►► Waiting"
type textarea "x"
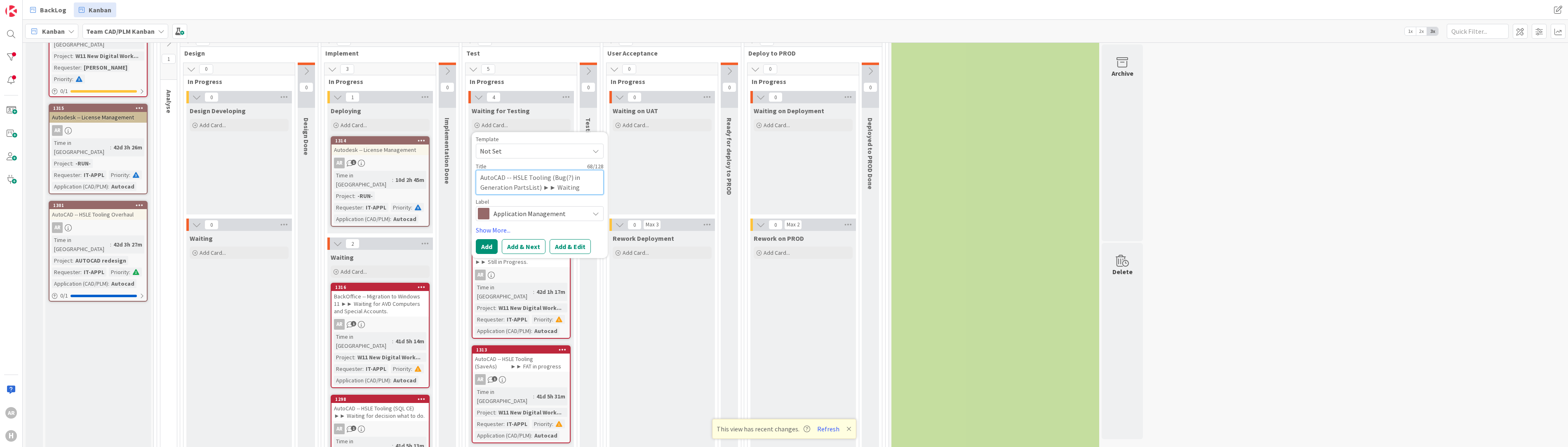
type textarea "AutoCAD -- HSLE Tooling (Bug(?) in Generation PartsList) ►► Waiting f"
type textarea "x"
type textarea "AutoCAD -- HSLE Tooling (Bug(?) in Generation PartsList) ►► Waiting fo"
type textarea "x"
type textarea "AutoCAD -- HSLE Tooling (Bug(?) in Generation PartsList) ►► Waiting for"
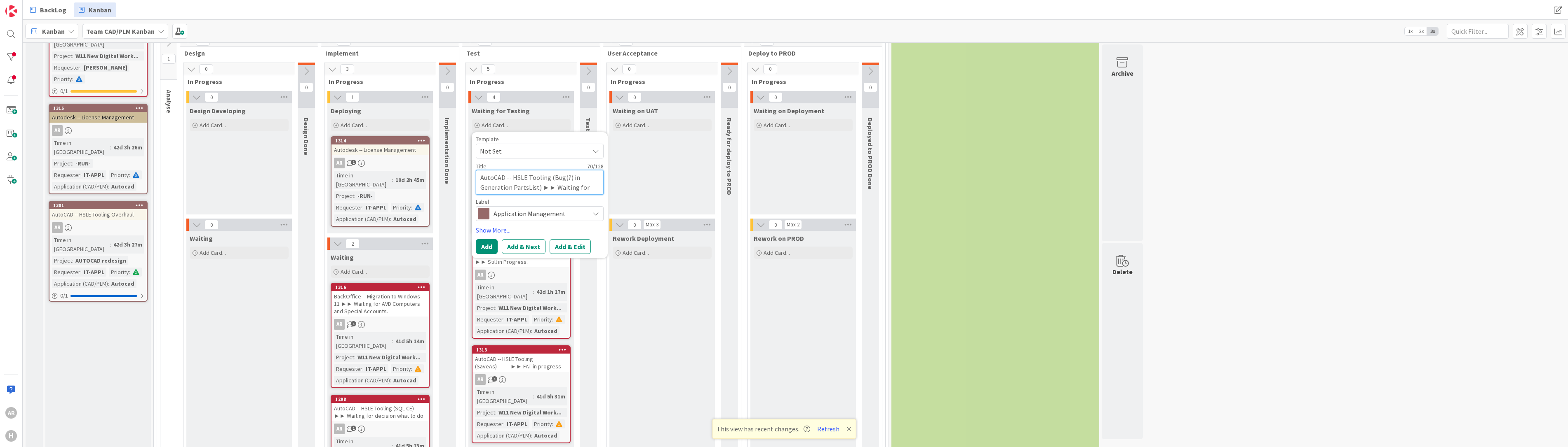
type textarea "x"
type textarea "AutoCAD -- HSLE Tooling (Bug(?) in Generation PartsList) ►► Waiting for"
type textarea "x"
type textarea "AutoCAD -- HSLE Tooling (Bug(?) in Generation PartsList) ►► Waiting for H"
type textarea "x"
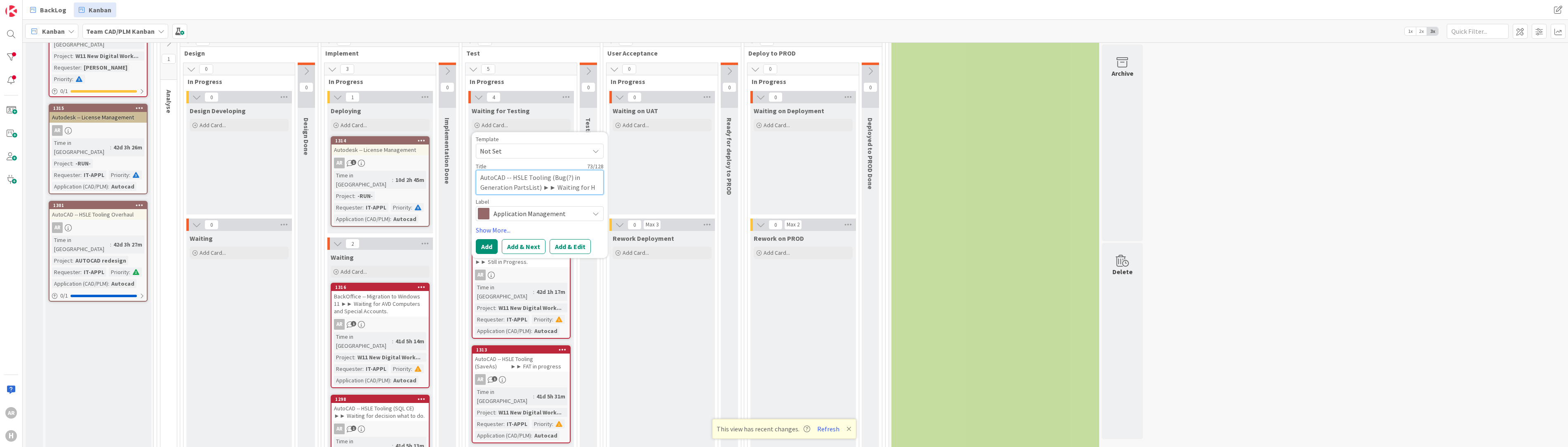
type textarea "AutoCAD -- HSLE Tooling (Bug(?) in Generation PartsList) ►► Waiting for HC"
type textarea "x"
type textarea "AutoCAD -- HSLE Tooling (Bug(?) in Generation PartsList) ►► Waiting for HCN"
click at [597, 213] on icon at bounding box center [595, 213] width 6 height 6
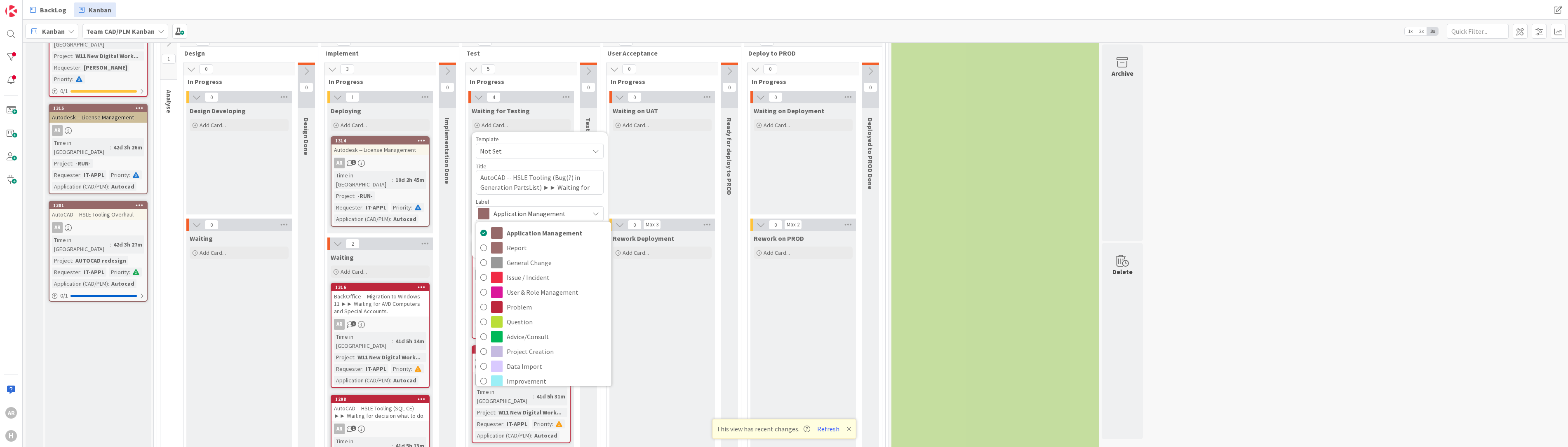
click at [597, 211] on icon at bounding box center [595, 213] width 6 height 6
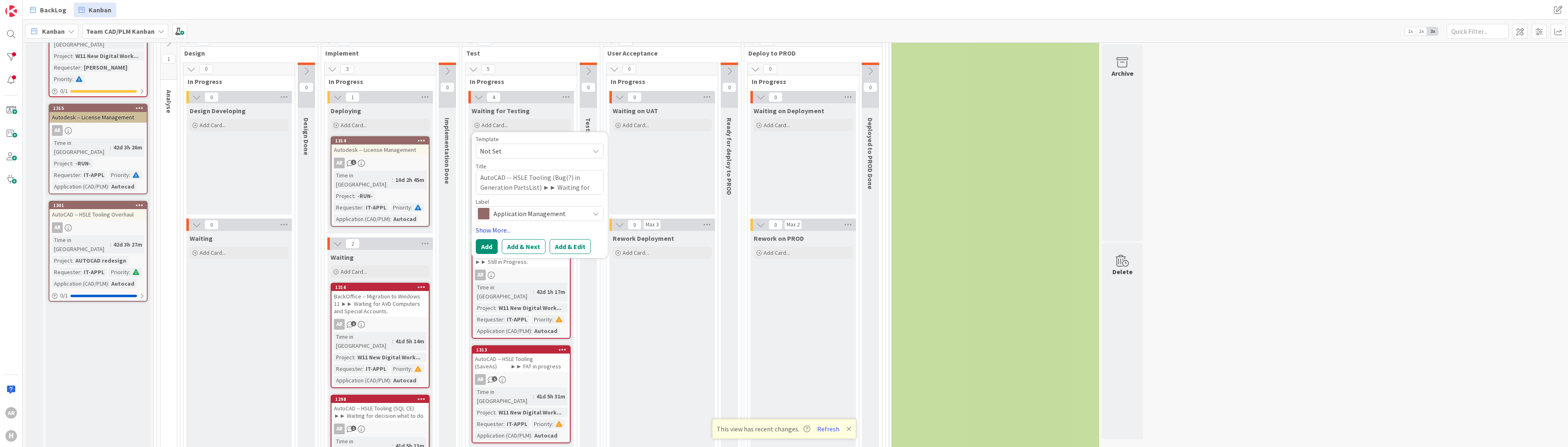
click at [495, 229] on link "Show More..." at bounding box center [539, 230] width 128 height 10
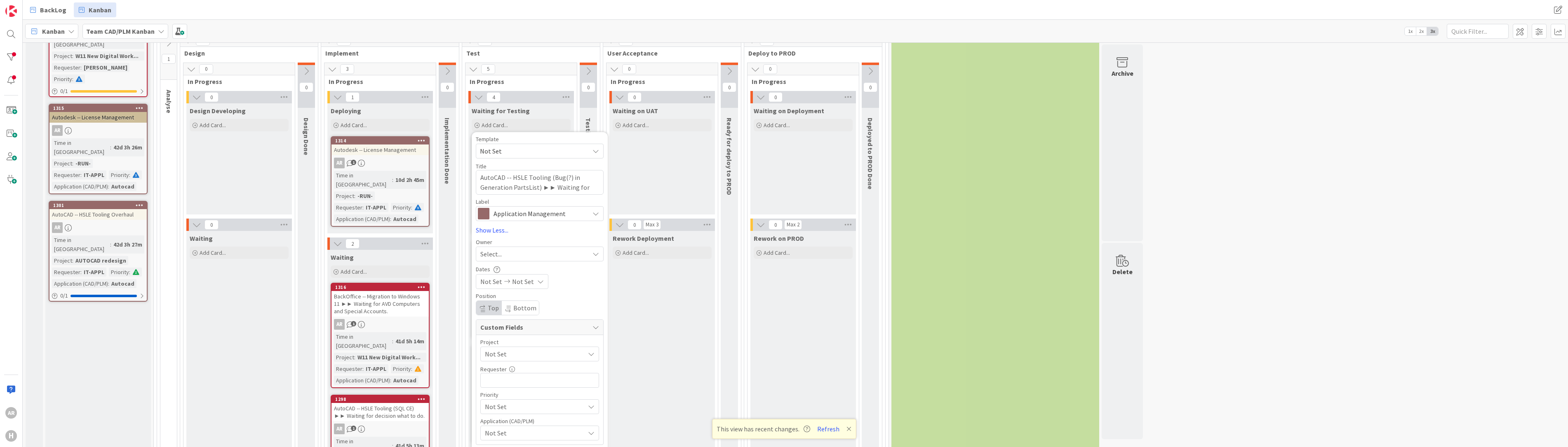
click at [505, 252] on div "Select..." at bounding box center [534, 253] width 109 height 10
click at [486, 294] on span at bounding box center [482, 292] width 6 height 12
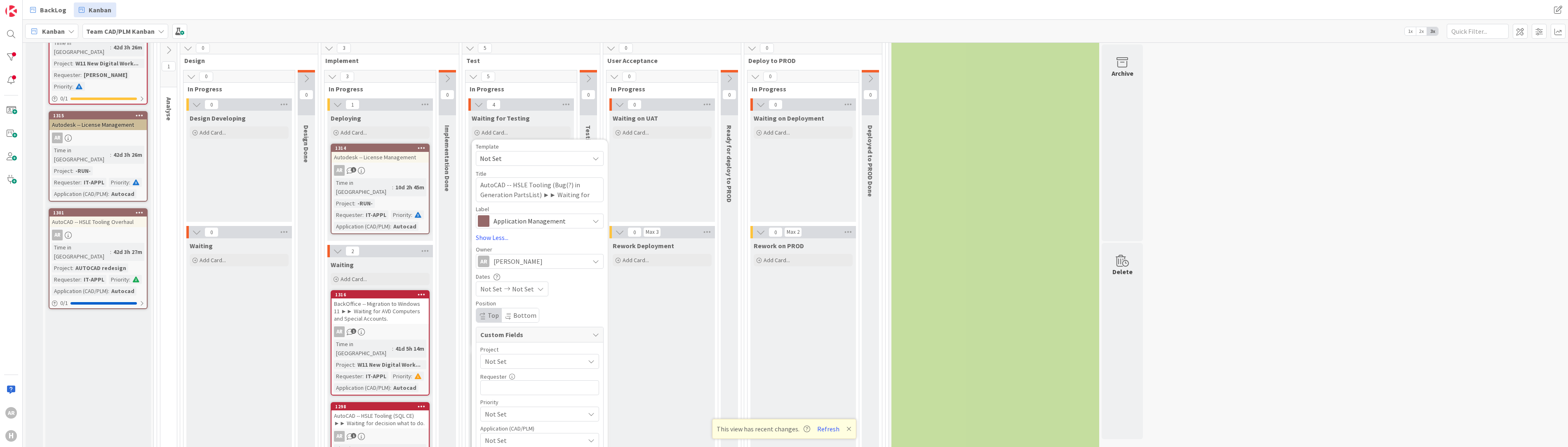
scroll to position [247, 0]
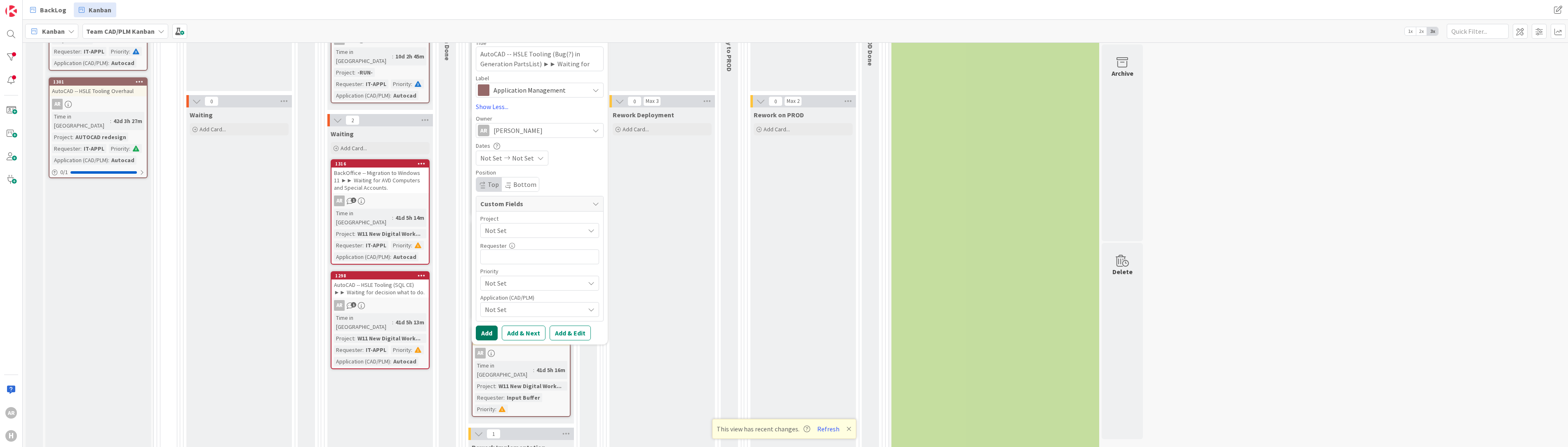
click at [488, 333] on button "Add" at bounding box center [486, 333] width 22 height 15
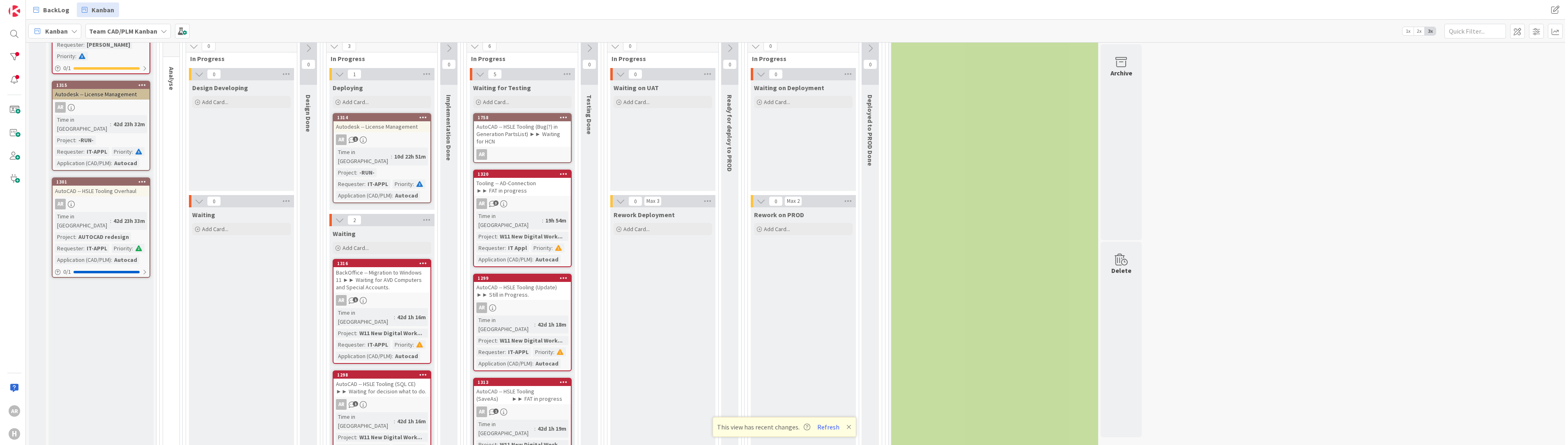
scroll to position [41, 0]
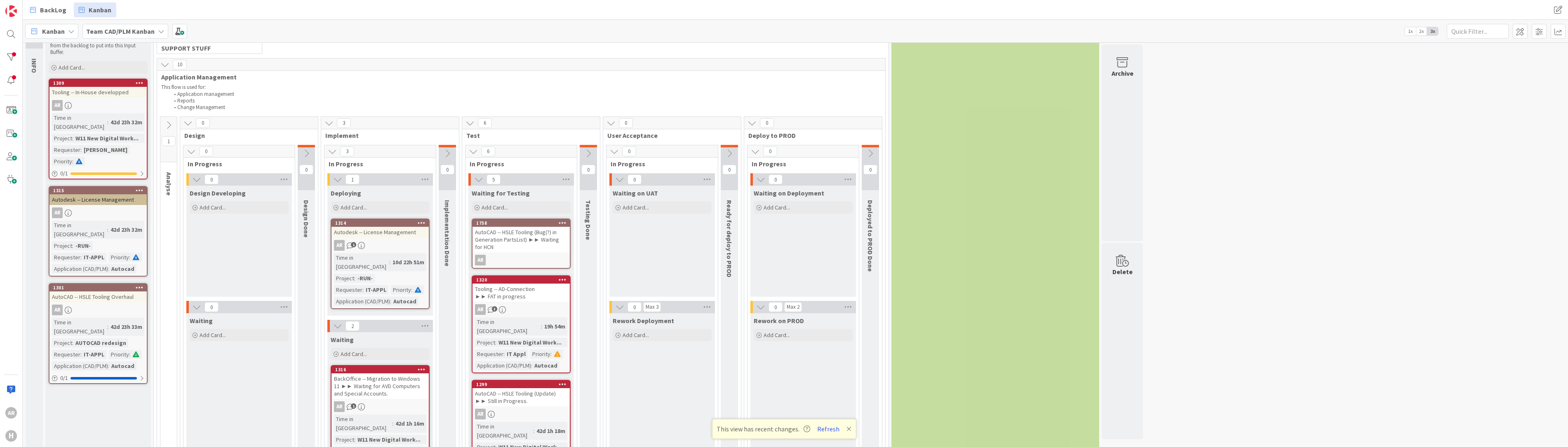
click at [548, 238] on div "AutoCAD -- HSLE Tooling (Bug(?) in Generation PartsList) ►► Waiting for HCN" at bounding box center [521, 239] width 97 height 26
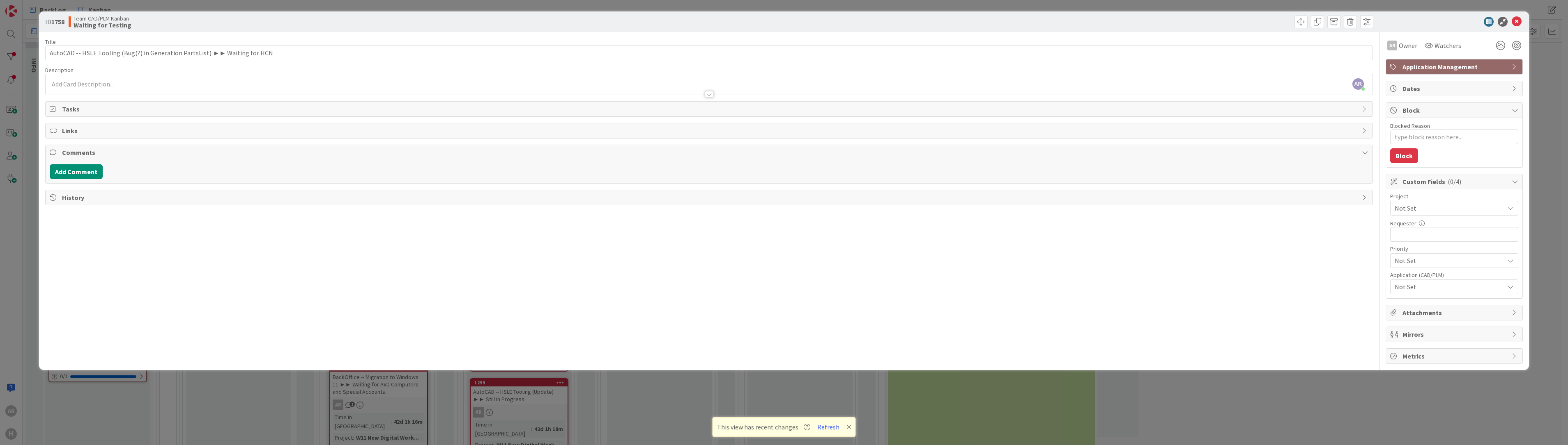
click at [779, 180] on icon at bounding box center [1514, 181] width 6 height 6
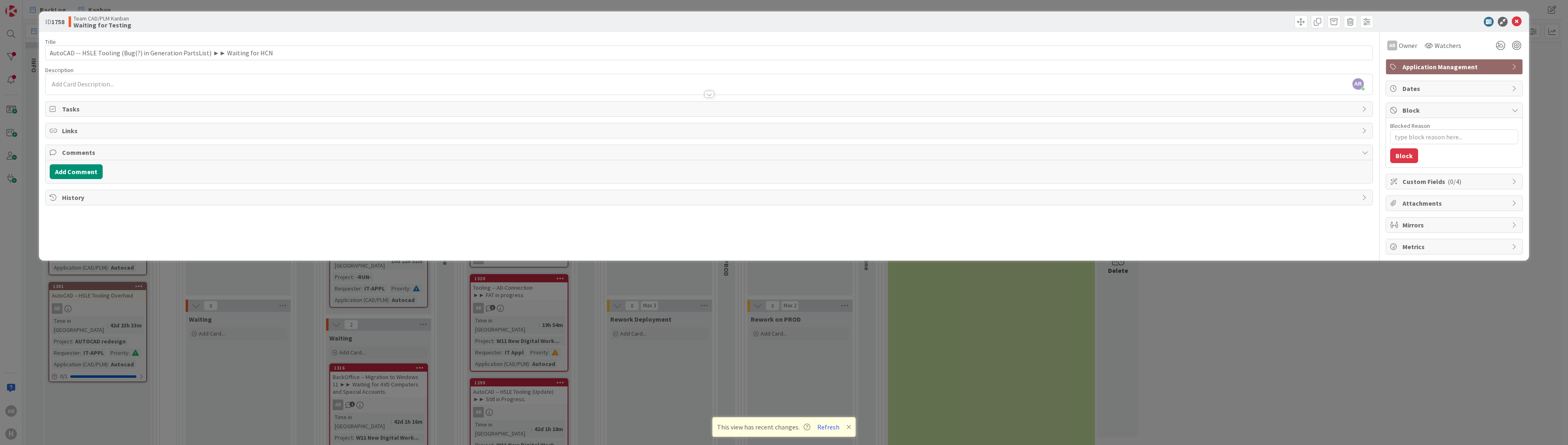
click at [779, 180] on icon at bounding box center [1514, 181] width 6 height 6
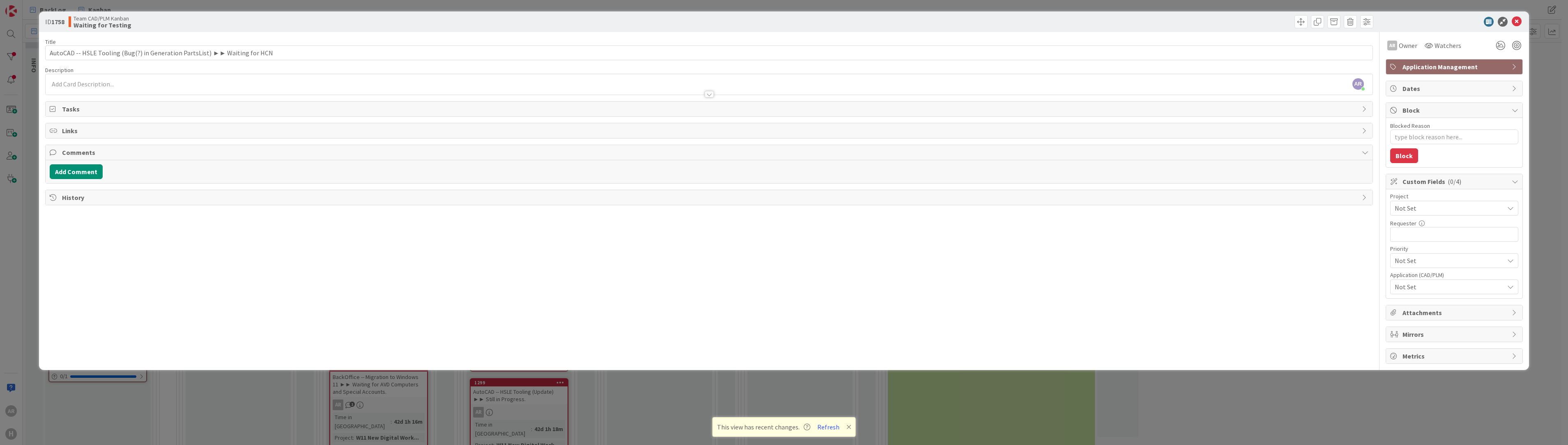
click at [779, 211] on span "Not Set" at bounding box center [1447, 208] width 105 height 11
click at [779, 19] on icon at bounding box center [1515, 21] width 10 height 10
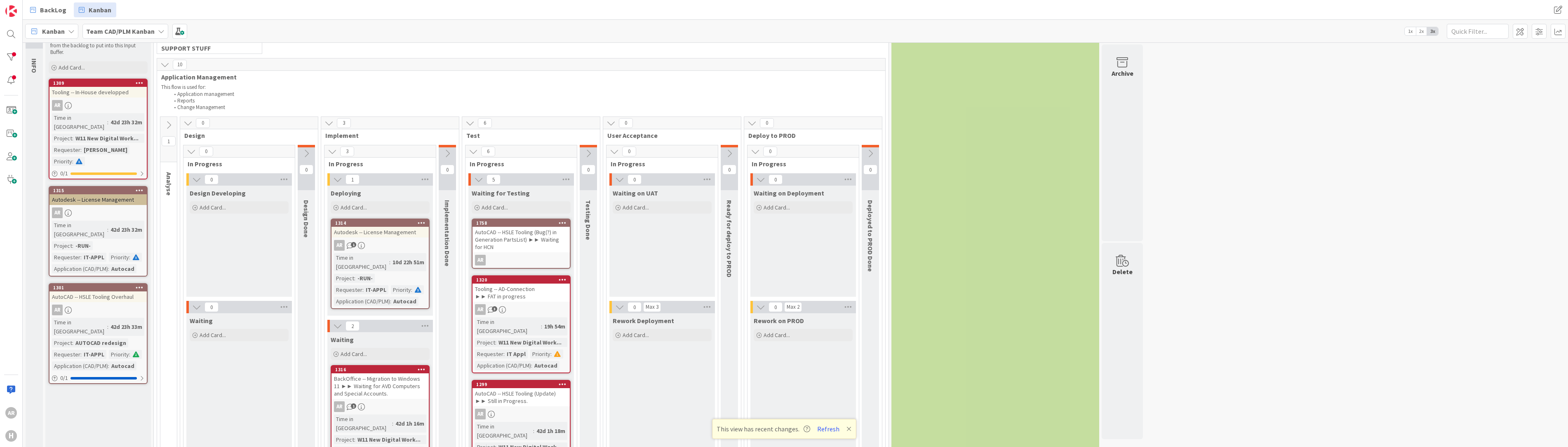
click at [511, 233] on div "AutoCAD -- HSLE Tooling (Bug(?) in Generation PartsList) ►► Waiting for HCN" at bounding box center [521, 239] width 97 height 26
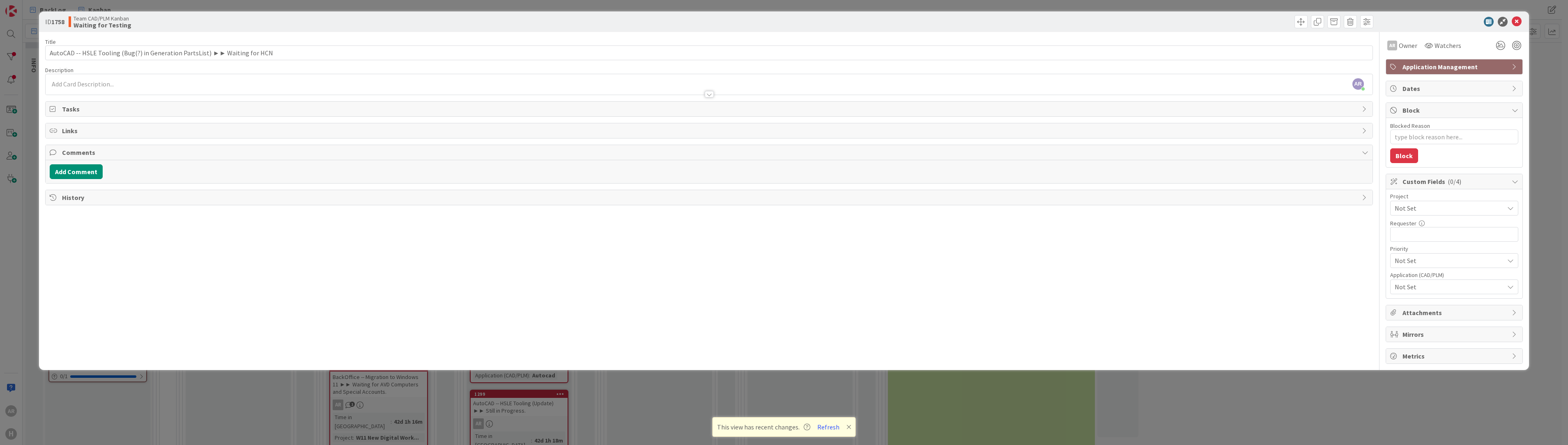
click at [779, 208] on span "Not Set" at bounding box center [1447, 208] width 105 height 11
click at [779, 271] on span "ACD" at bounding box center [1459, 272] width 108 height 12
type textarea "x"
click at [779, 232] on input "text" at bounding box center [1454, 234] width 128 height 15
type input "IT-APPL"
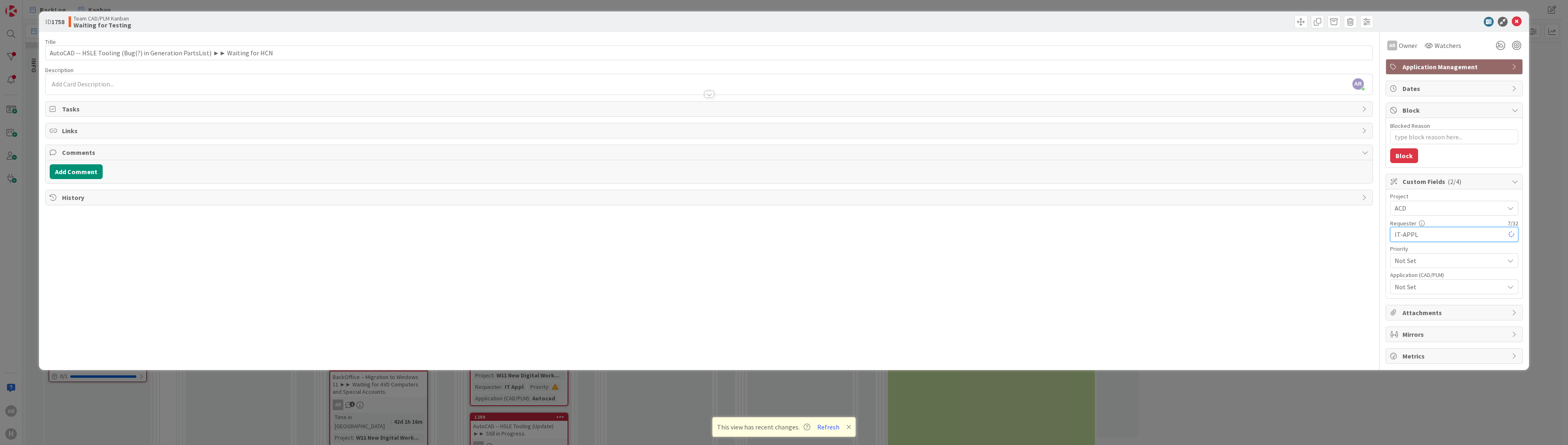
type textarea "x"
type input "IT-APPL"
click at [779, 214] on span "Not Set" at bounding box center [1447, 208] width 105 height 11
click at [779, 323] on span "Medium" at bounding box center [1465, 325] width 96 height 12
click at [779, 286] on span "Not Set" at bounding box center [1449, 286] width 110 height 10
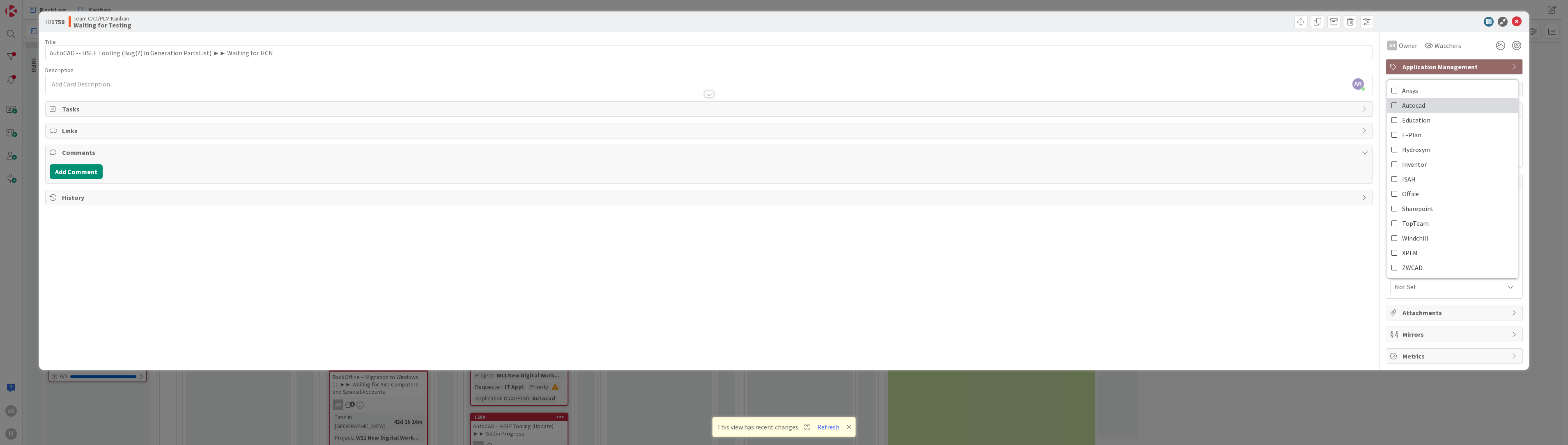
click at [779, 105] on icon at bounding box center [1393, 105] width 6 height 12
type textarea "x"
click at [779, 288] on span "Autocad" at bounding box center [1449, 286] width 110 height 10
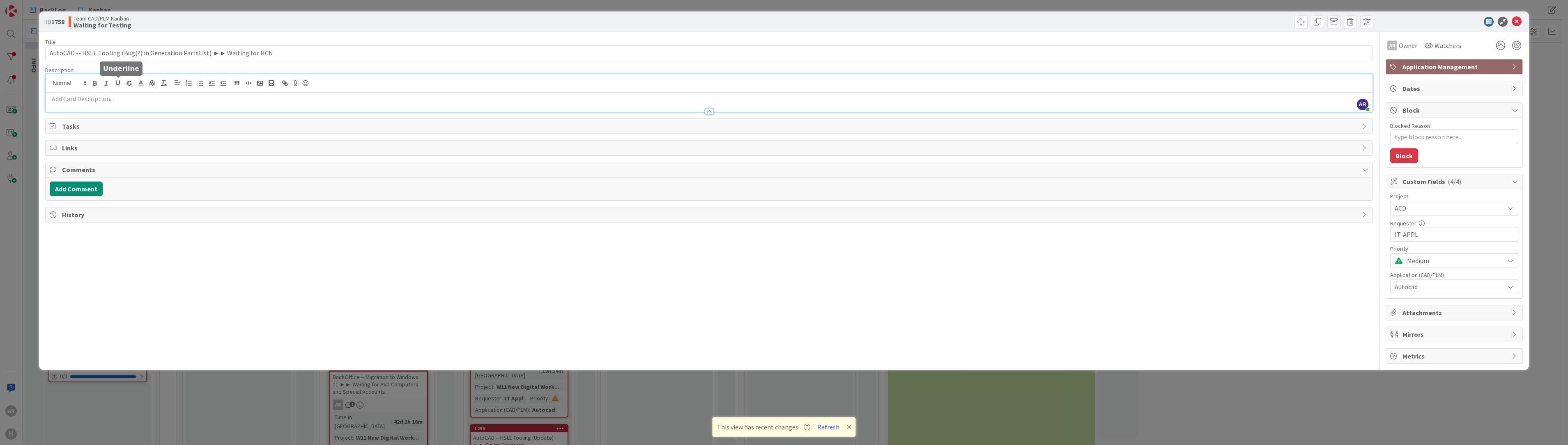
click at [123, 83] on div "AR Alex Repetto just joined" at bounding box center [709, 93] width 1326 height 38
click at [78, 97] on p "Apparently when generating a PartsList the TXT-file is created bu the" at bounding box center [709, 99] width 1318 height 10
copy p "Apparently, when generating a PartsList, the TXT-file is created but the"
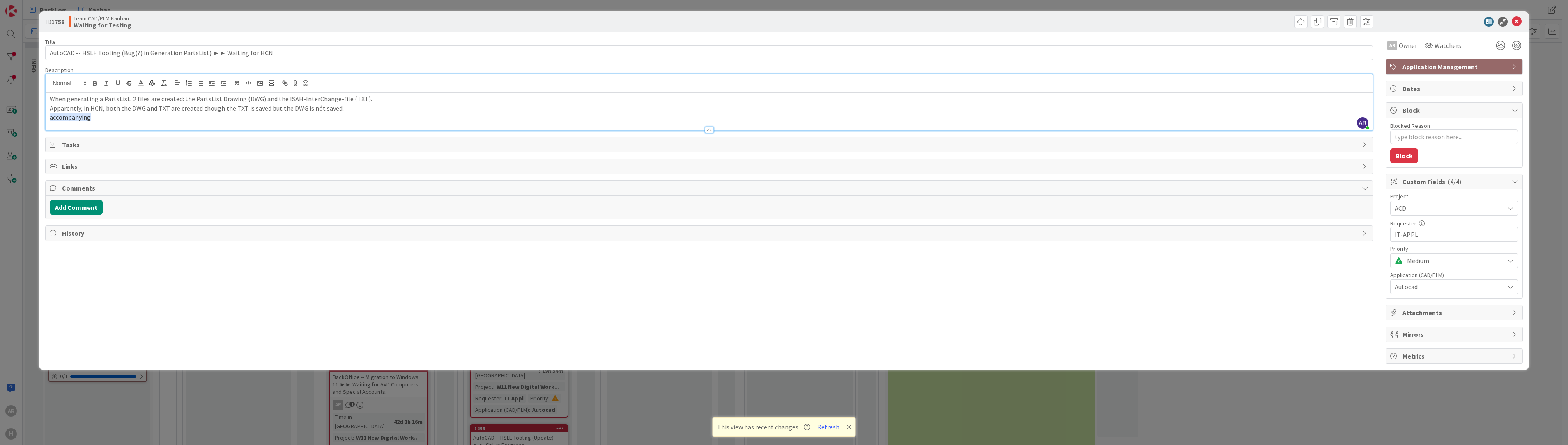
click at [70, 117] on span "accompanying" at bounding box center [70, 117] width 41 height 8
copy span "accompanying"
click at [155, 108] on p "Apparently, in HCN, both the DWG and TXT are created though the TXT is saved bu…" at bounding box center [709, 108] width 1318 height 10
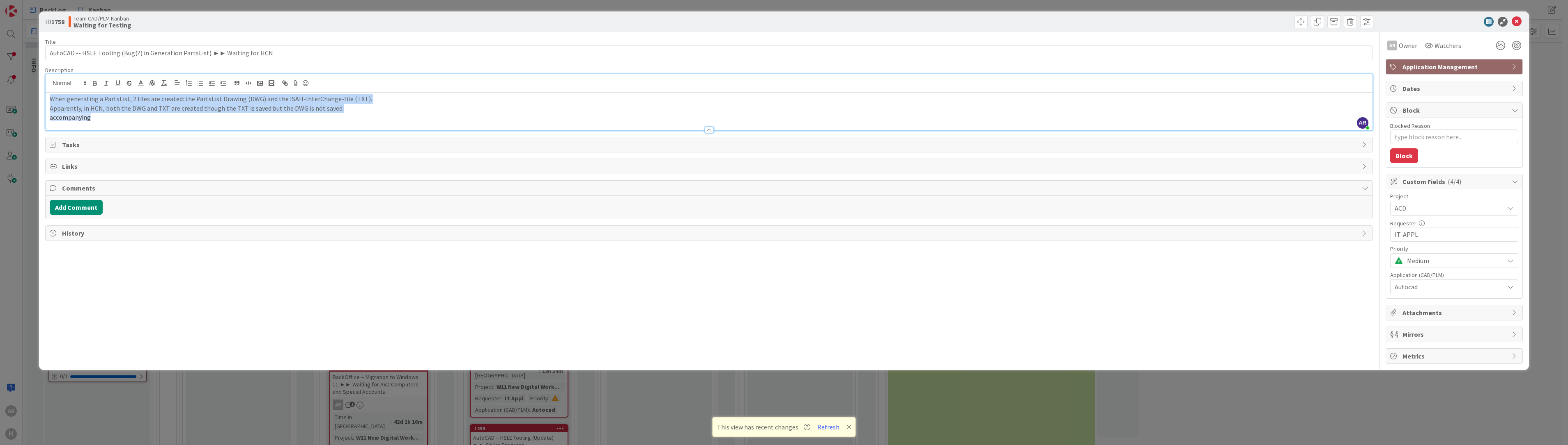
drag, startPoint x: 350, startPoint y: 108, endPoint x: 8, endPoint y: 97, distance: 342.2
click at [8, 97] on div "ID 1758 Team CAD/PLM Kanban Waiting for Testing Title 75 / 128 AutoCAD -- HSLE …" at bounding box center [784, 222] width 1568 height 445
copy div "When generating a PartsList, 2 files are created: the PartsList Drawing (DWG) a…"
drag, startPoint x: 346, startPoint y: 110, endPoint x: 360, endPoint y: 110, distance: 14.0
click at [346, 110] on p "Apparently, in HCN, both the DWG and TXT are created though the TXT is saved bu…" at bounding box center [709, 108] width 1318 height 10
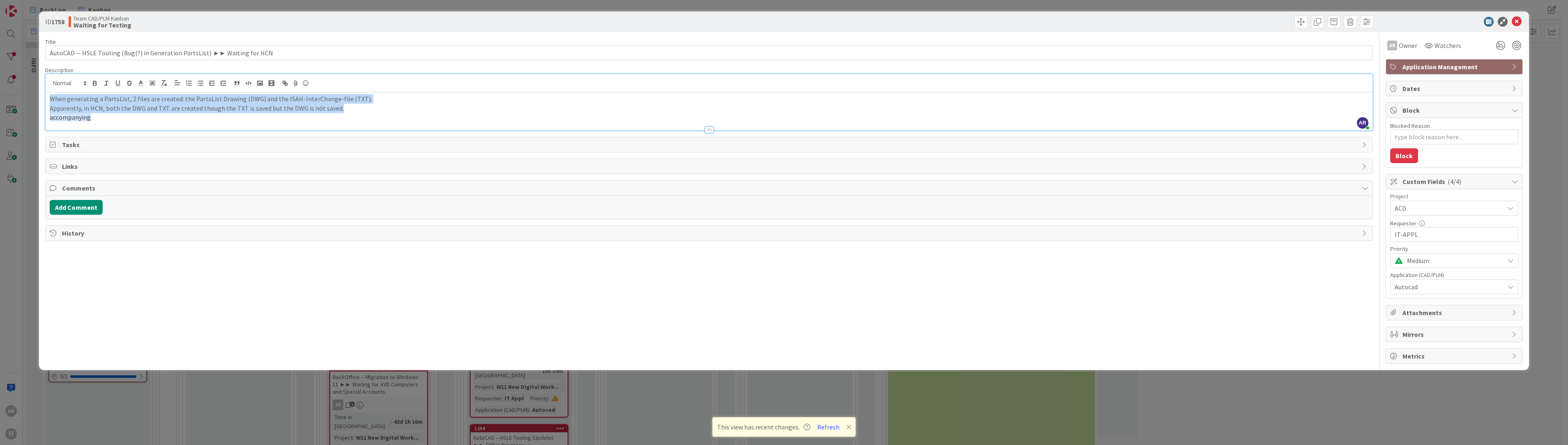
click at [360, 110] on p "Apparently, in HCN, both the DWG and TXT are created though the TXT is saved bu…" at bounding box center [709, 108] width 1318 height 10
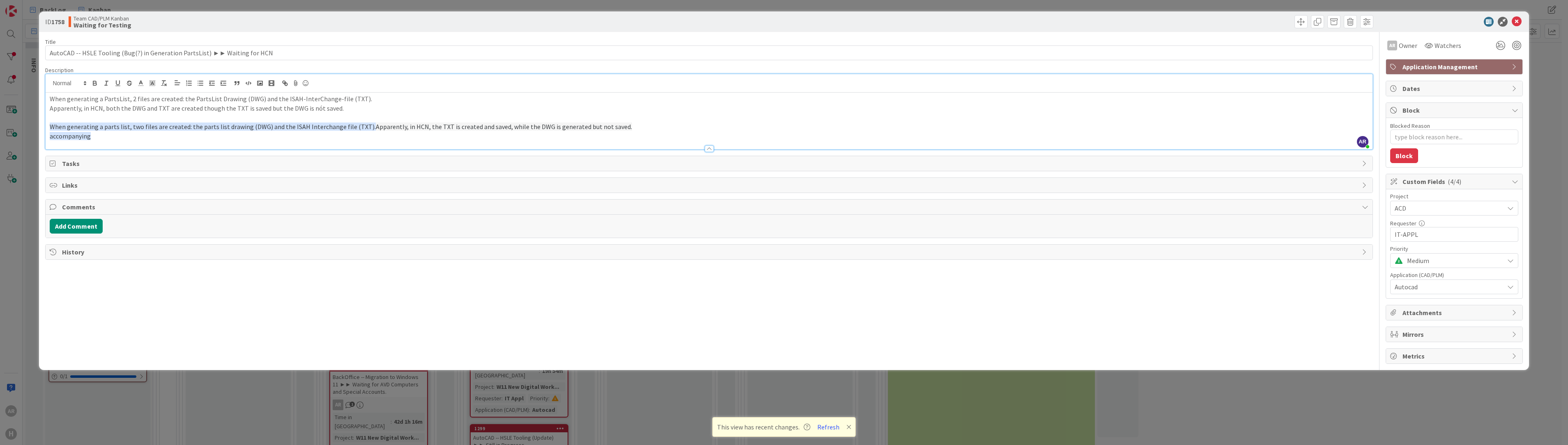
drag, startPoint x: 339, startPoint y: 109, endPoint x: 343, endPoint y: 109, distance: 4.0
click at [342, 109] on p "Apparently, in HCN, both the DWG and TXT are created though the TXT is saved bu…" at bounding box center [709, 108] width 1318 height 10
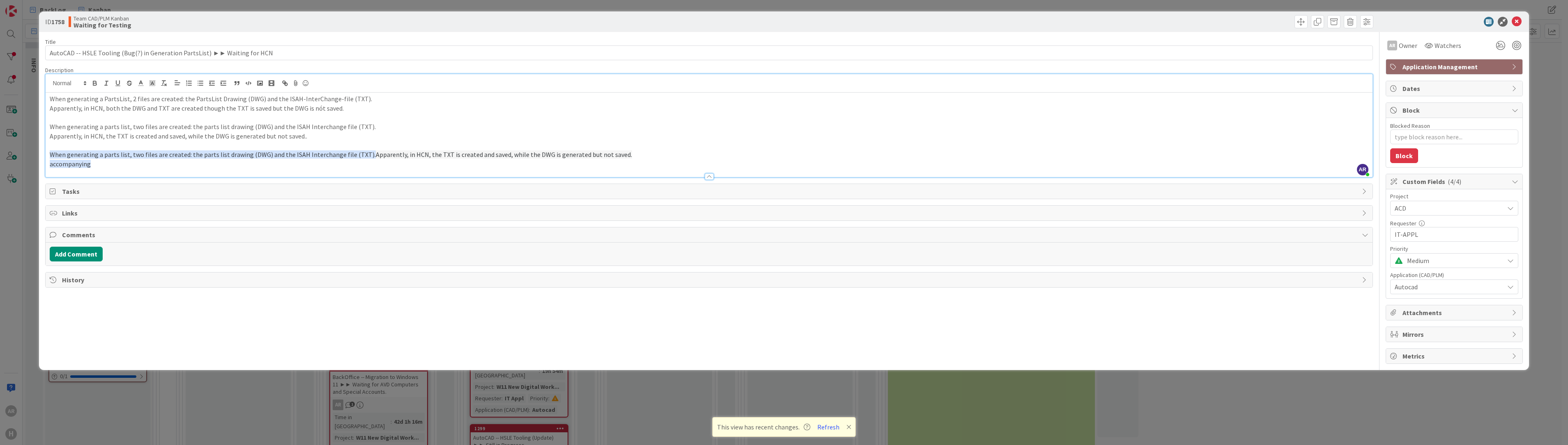
click at [118, 126] on p "When generating a parts list, two files are created: the parts list drawing (DW…" at bounding box center [709, 127] width 1318 height 10
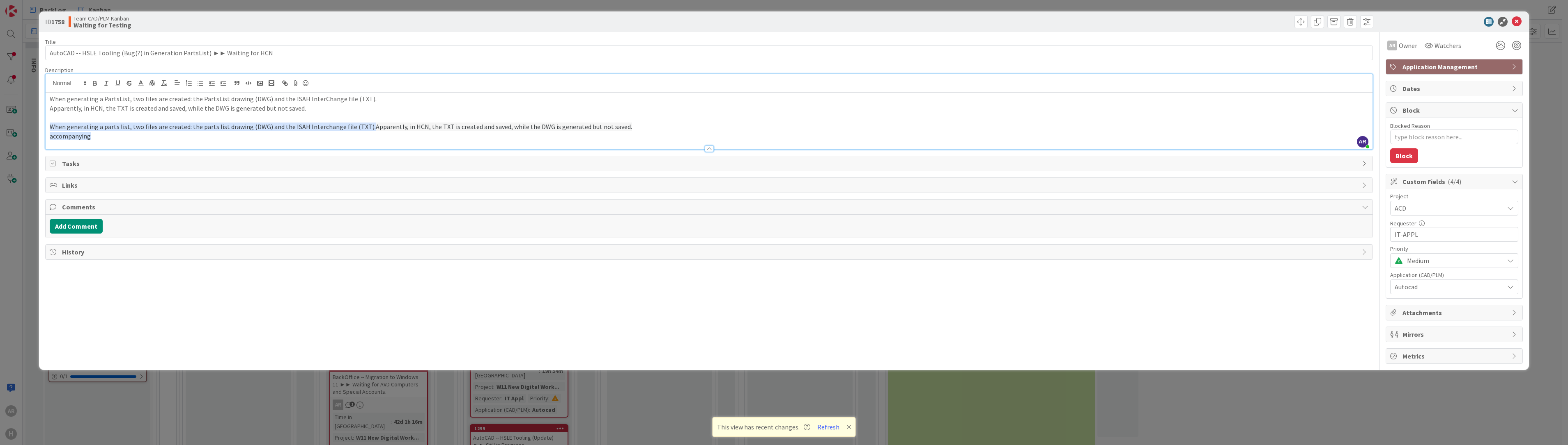
click at [317, 109] on p "Apparently, in HCN, the TXT is created and saved, while the DWG is generated bu…" at bounding box center [709, 108] width 1318 height 10
click at [218, 118] on p "According to Roy, this has been going on for two months!!!" at bounding box center [709, 117] width 1318 height 10
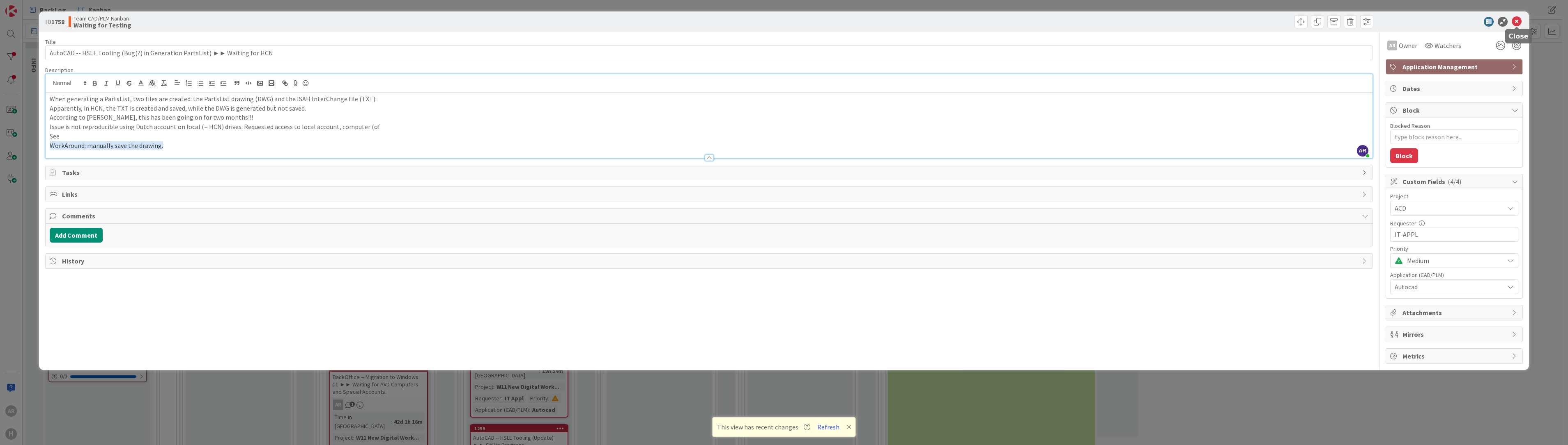
click at [779, 20] on icon at bounding box center [1515, 21] width 10 height 10
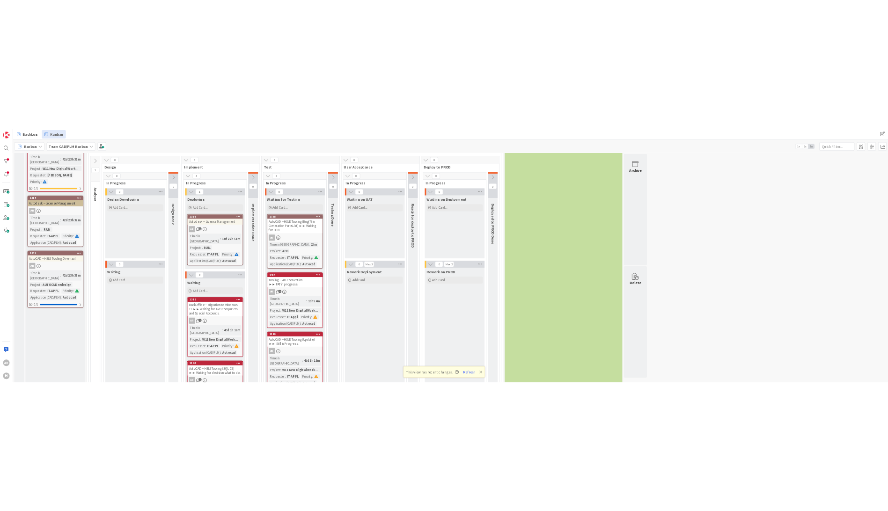
scroll to position [140, 0]
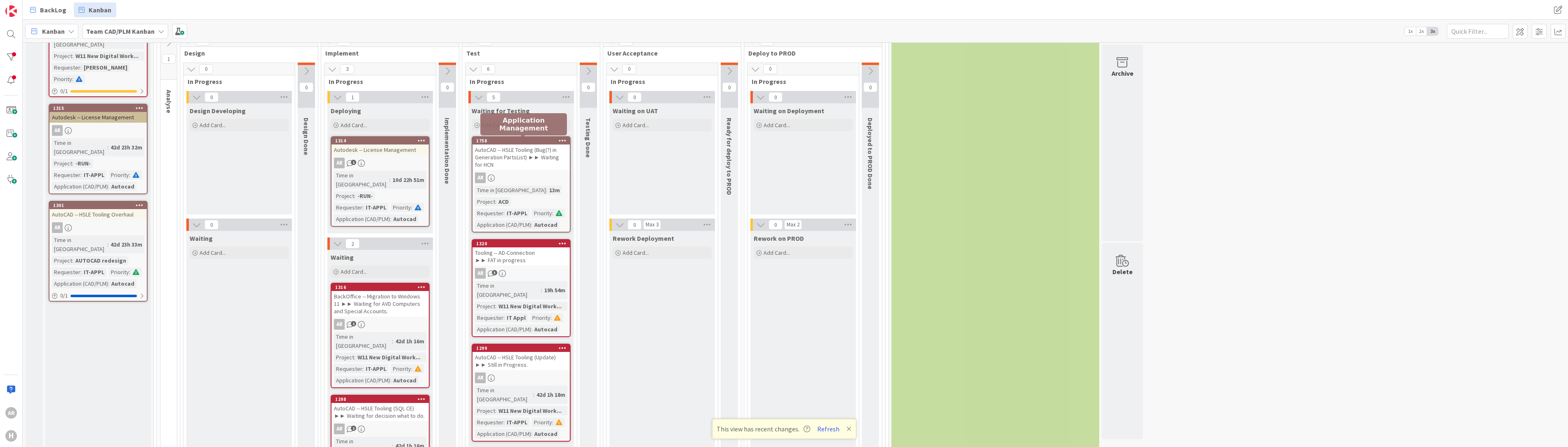
click at [532, 140] on div "1758" at bounding box center [523, 141] width 93 height 6
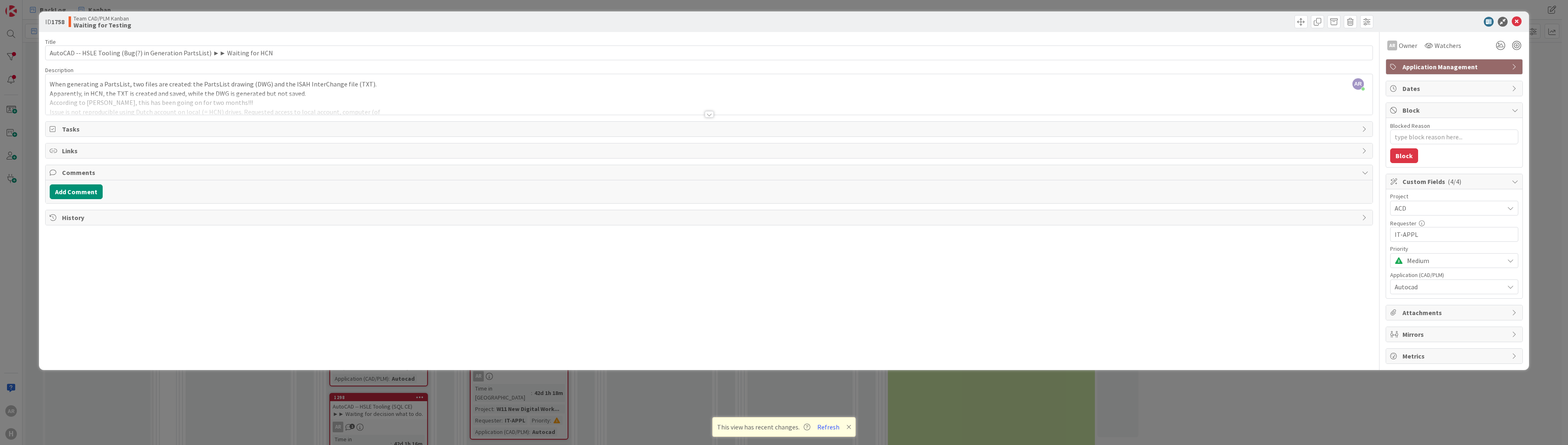
click at [779, 65] on span "Application Management" at bounding box center [1455, 67] width 105 height 10
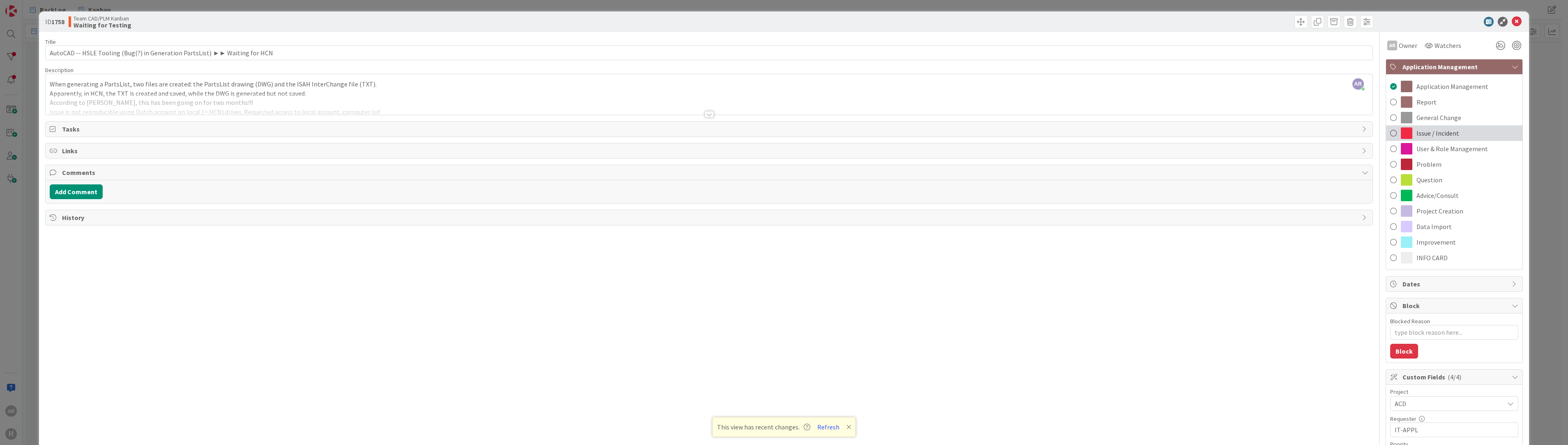
click at [779, 132] on span "Issue / Incident" at bounding box center [1437, 133] width 43 height 10
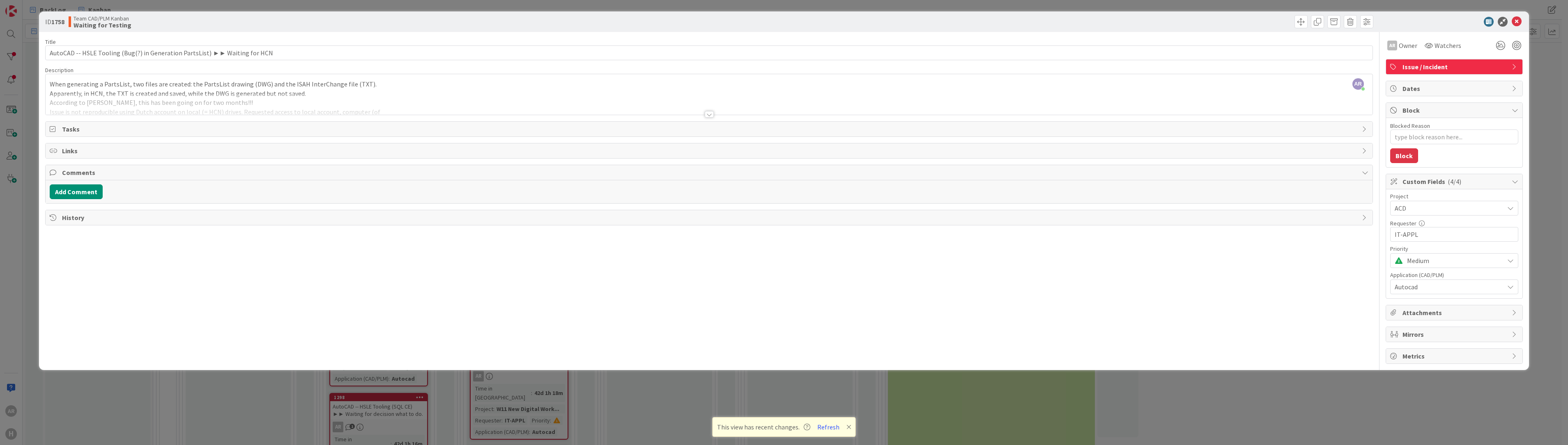
type textarea "x"
click at [84, 192] on button "Add Comment" at bounding box center [76, 192] width 53 height 15
click at [196, 219] on p "Waiting for Roy to start analysis of issue using local account, Computer and Da…" at bounding box center [709, 218] width 1310 height 10
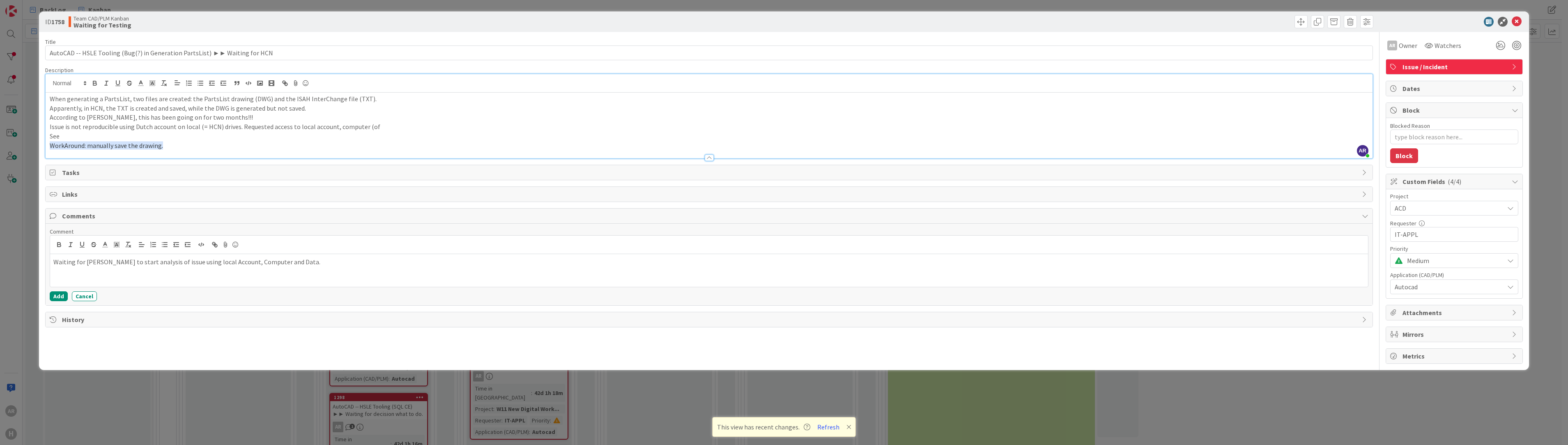
click at [220, 90] on div "AR Alex Repetto just joined When generating a PartsList, two files are created:…" at bounding box center [709, 117] width 1326 height 84
click at [255, 124] on p "Issue is not reproducible using Dutch account on local (= HCN) drives. Requeste…" at bounding box center [709, 127] width 1318 height 10
click at [386, 131] on p "Issue is not reproducible using Dutch account on local (= HCN) drives. Requeste…" at bounding box center [709, 127] width 1318 height 10
click at [71, 136] on p "See" at bounding box center [709, 136] width 1318 height 10
click at [94, 82] on icon "button" at bounding box center [94, 82] width 3 height 2
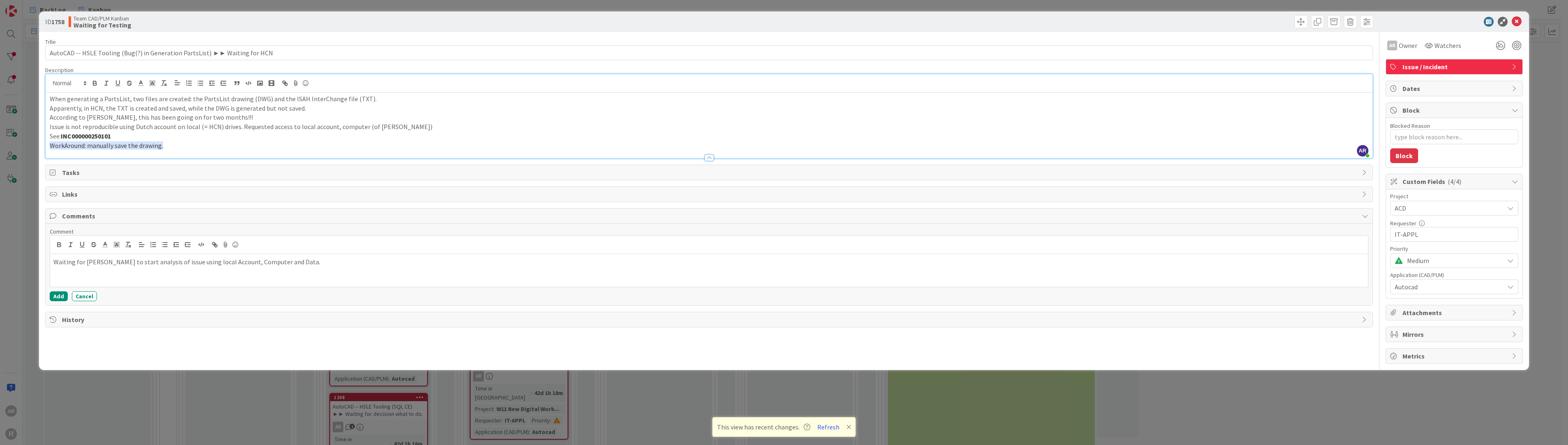
click at [384, 129] on p "Issue is not reproducible using Dutch account on local (= HCN) drives. Requeste…" at bounding box center [709, 127] width 1318 height 10
click at [172, 147] on p "WorkAround: manually save the drawing." at bounding box center [709, 145] width 1318 height 10
click at [57, 296] on button "Add" at bounding box center [59, 296] width 18 height 10
type textarea "x"
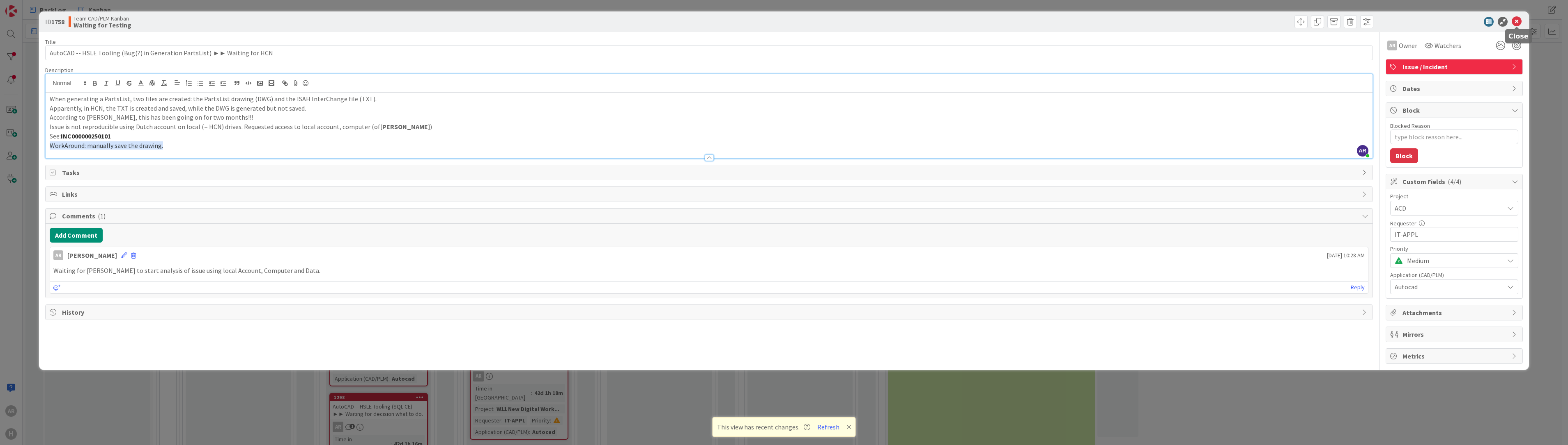
click at [779, 20] on icon at bounding box center [1515, 21] width 10 height 10
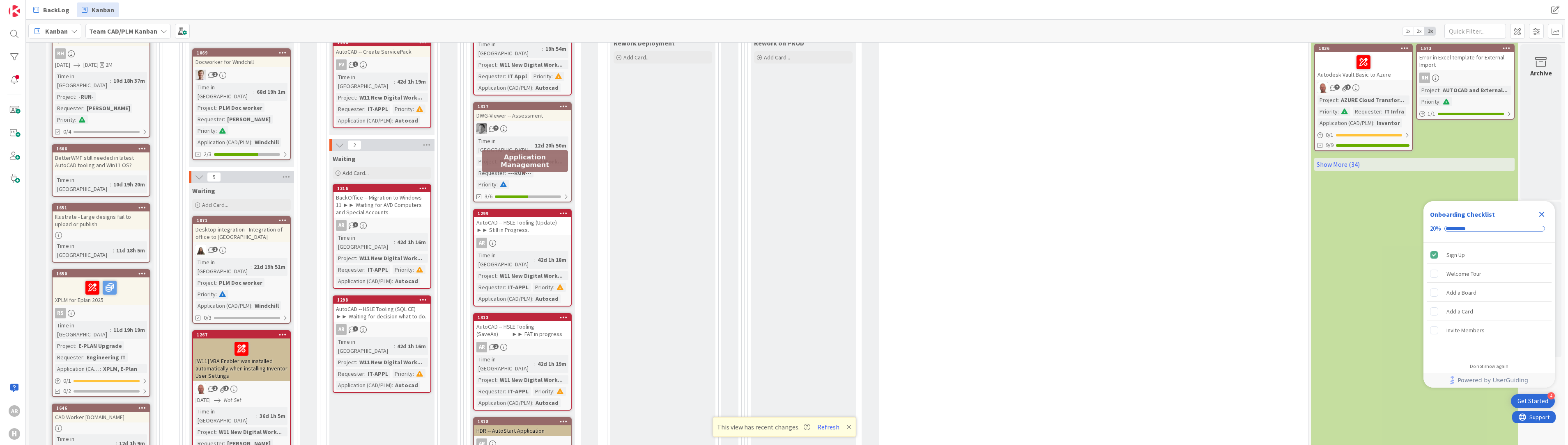
scroll to position [328, 0]
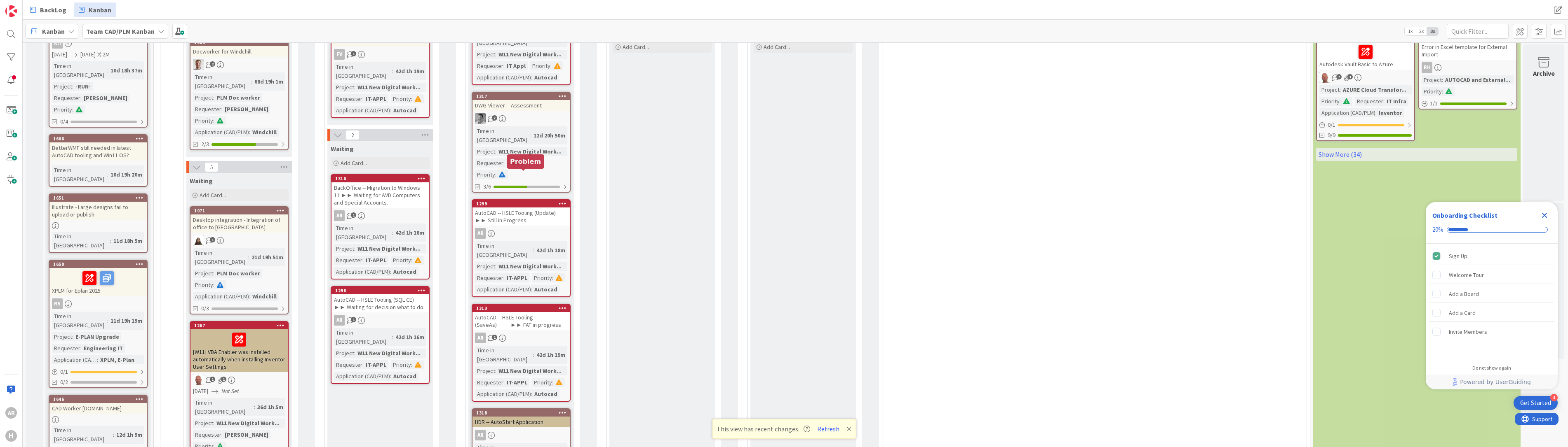
click at [524, 201] on div "1299" at bounding box center [523, 203] width 93 height 6
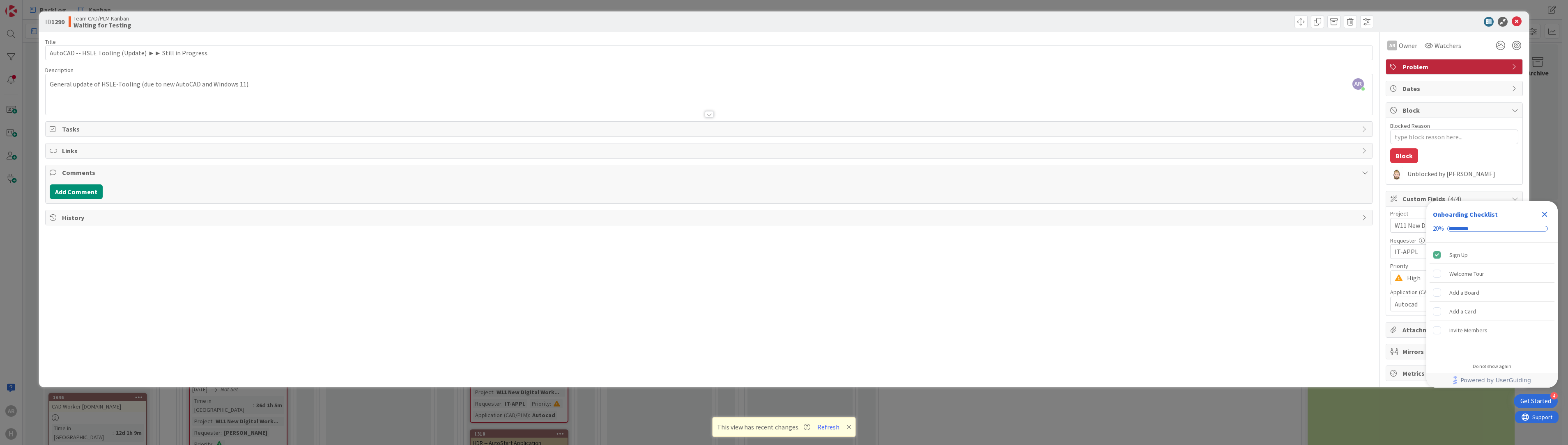
click at [1545, 214] on icon "Close Checklist" at bounding box center [1544, 215] width 5 height 5
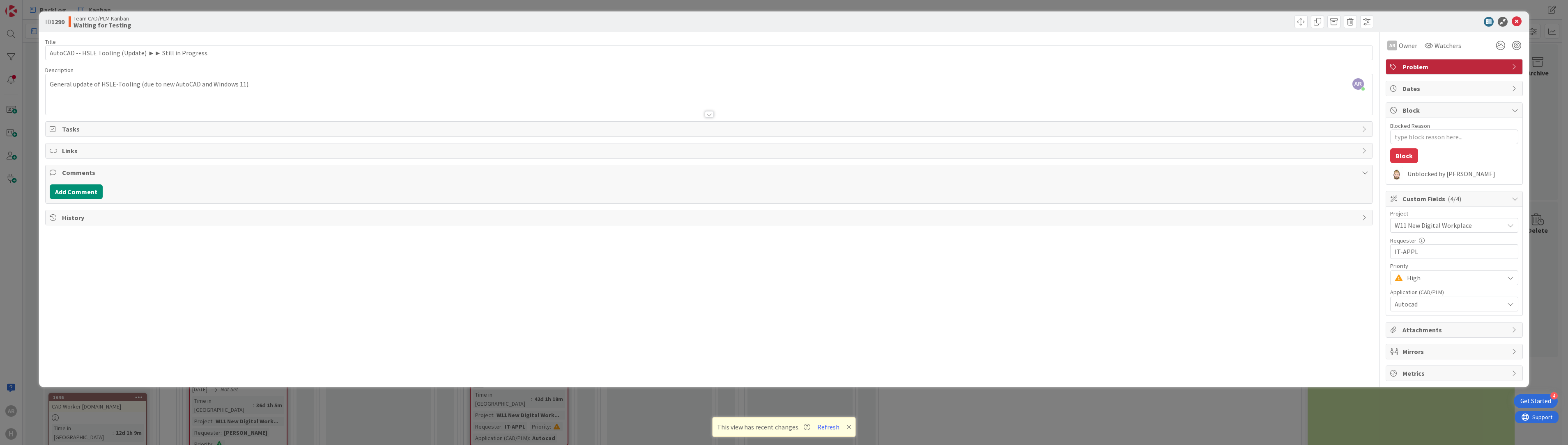
click at [1462, 68] on span "Problem" at bounding box center [1455, 67] width 105 height 10
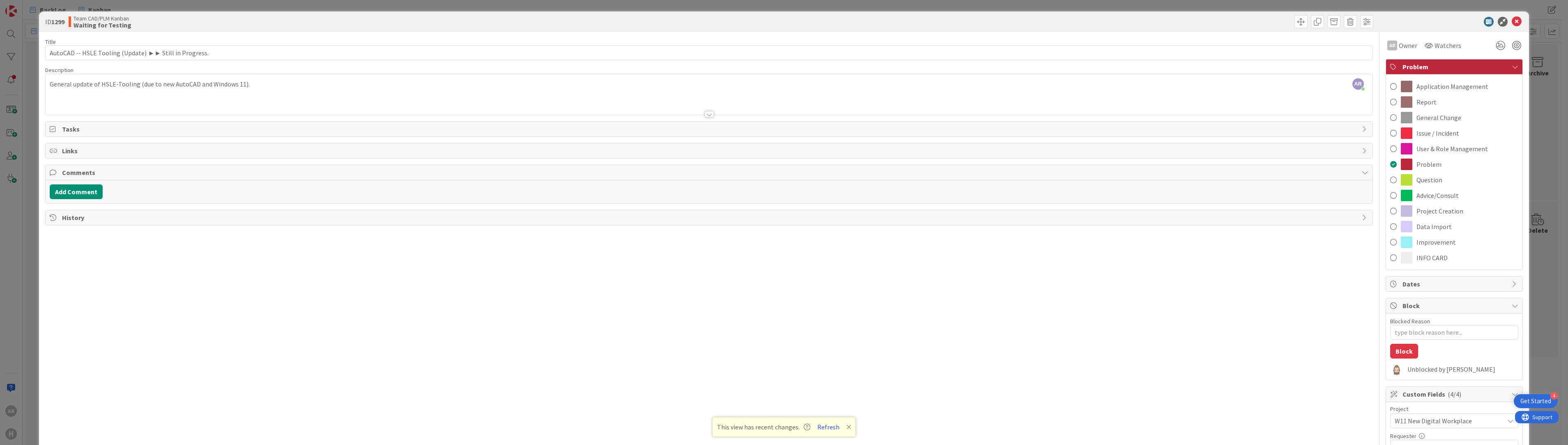
type textarea "x"
click at [1511, 21] on icon at bounding box center [1515, 21] width 10 height 10
